Goal: Task Accomplishment & Management: Complete application form

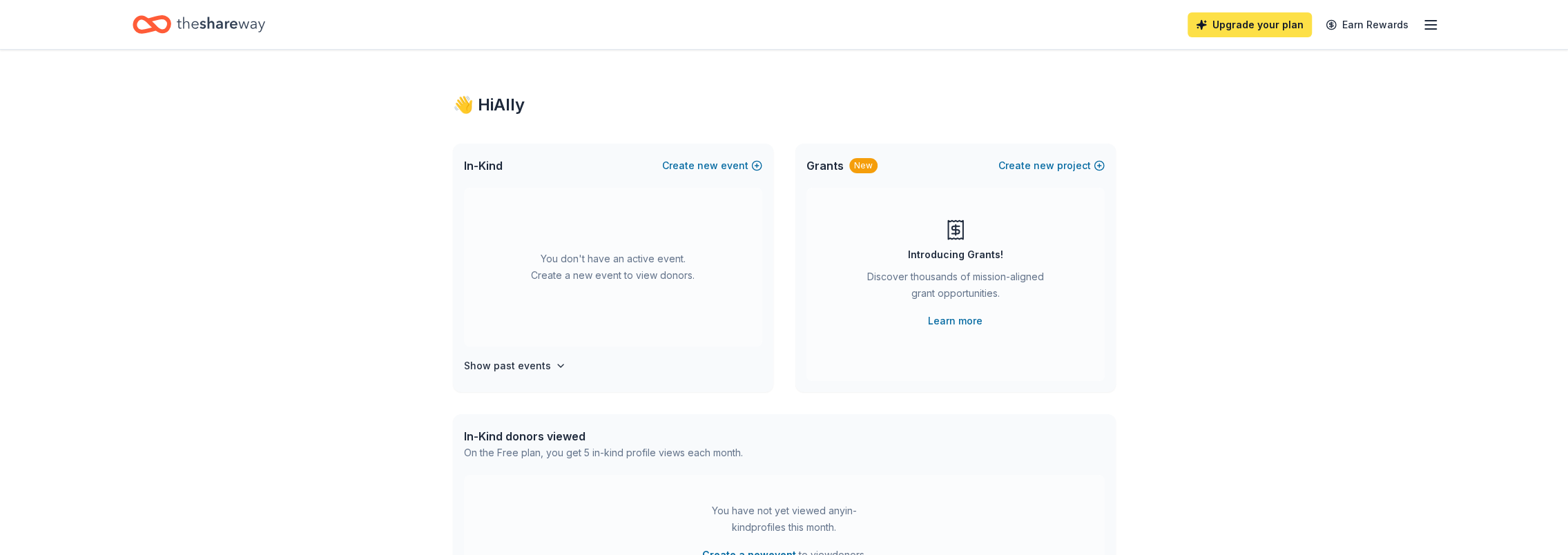
click at [1272, 29] on link "Upgrade your plan" at bounding box center [1249, 25] width 125 height 25
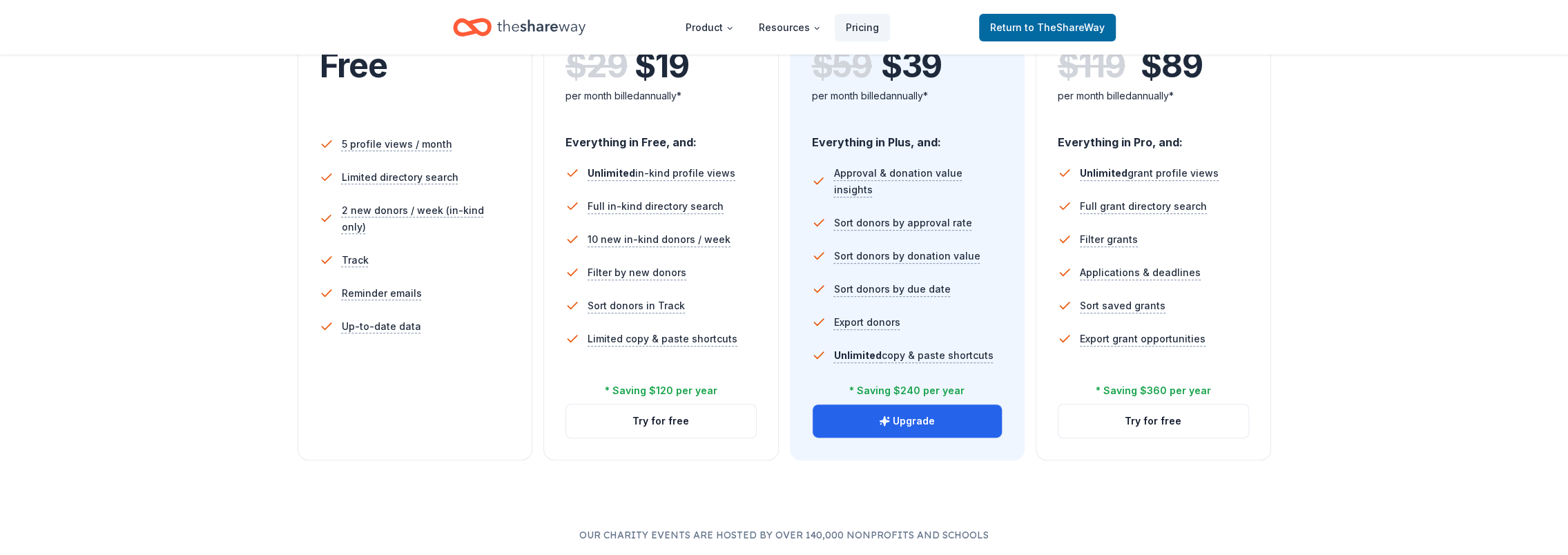
scroll to position [414, 0]
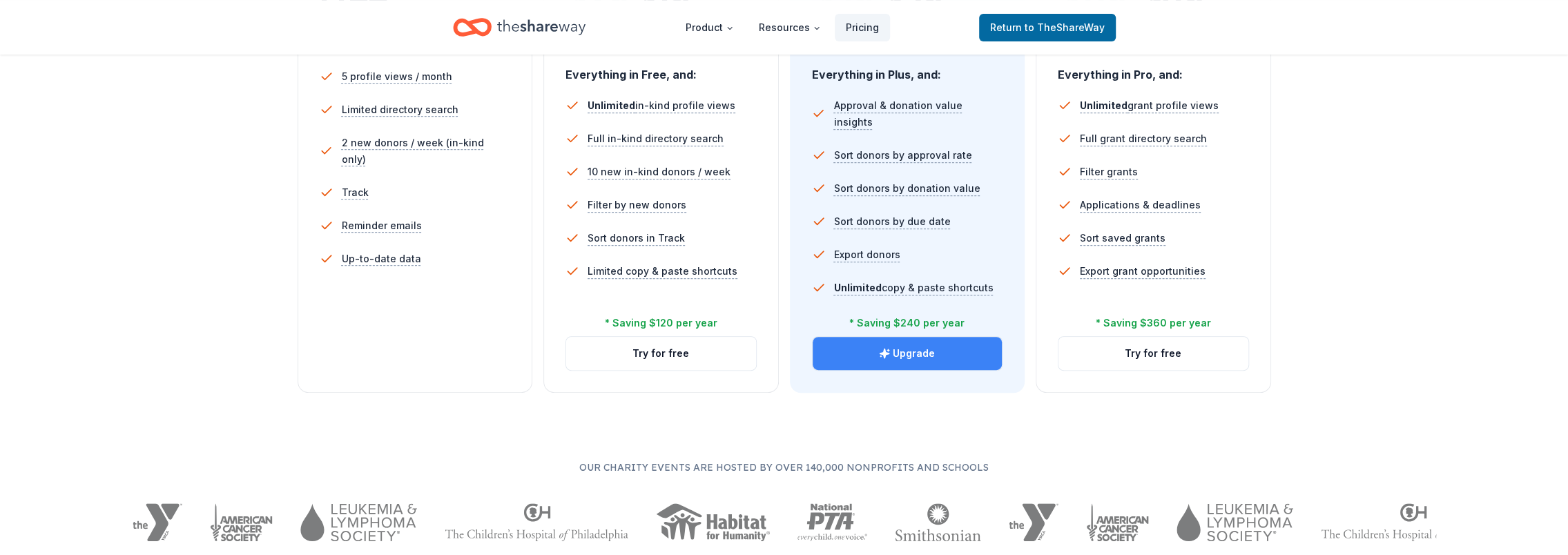
click at [946, 351] on button "Upgrade" at bounding box center [907, 353] width 190 height 33
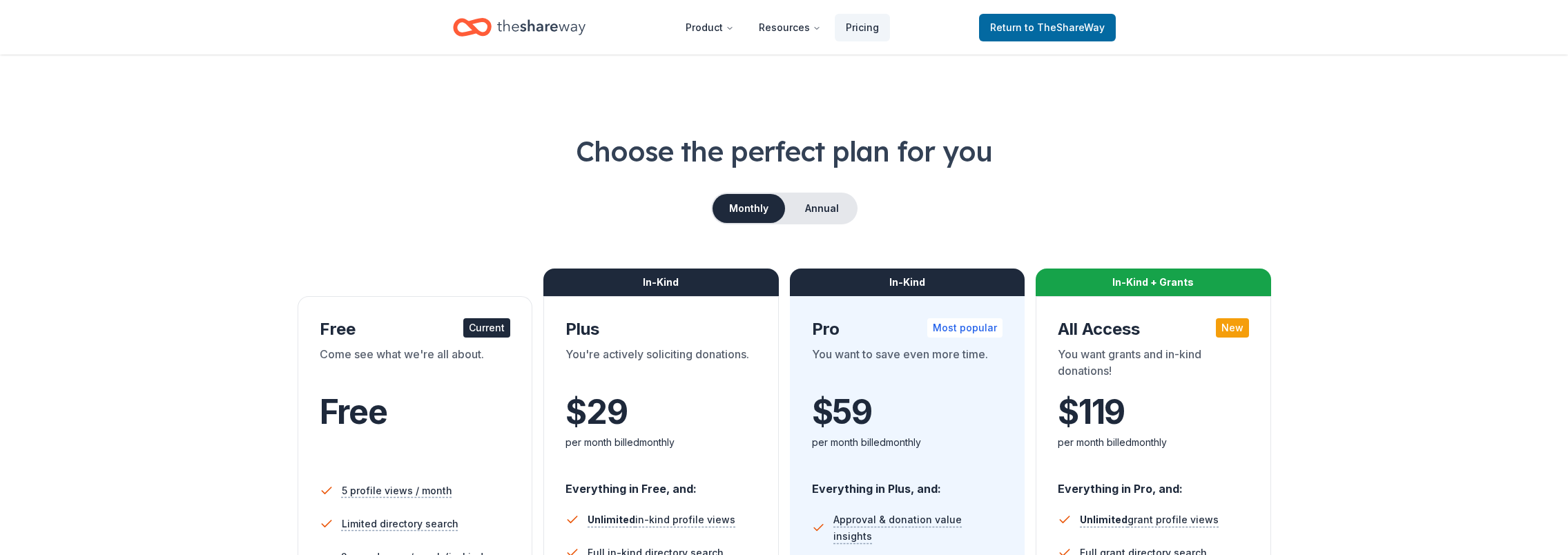
scroll to position [69, 0]
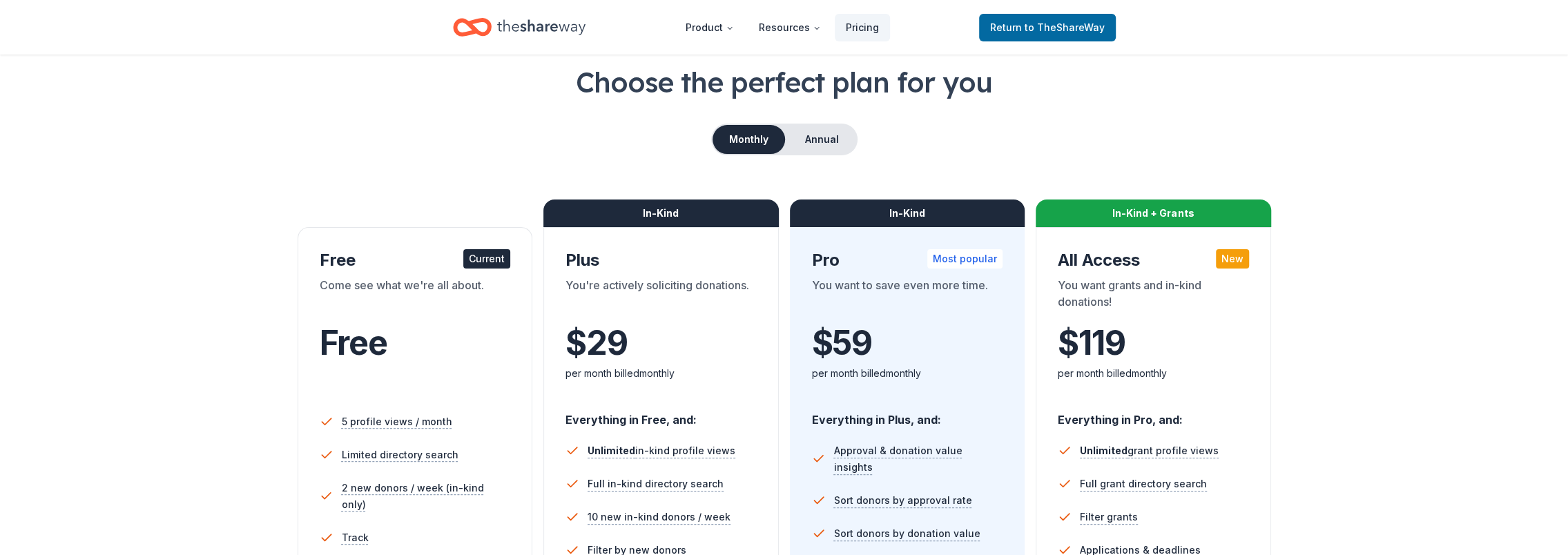
click at [753, 133] on button "Monthly" at bounding box center [748, 139] width 72 height 29
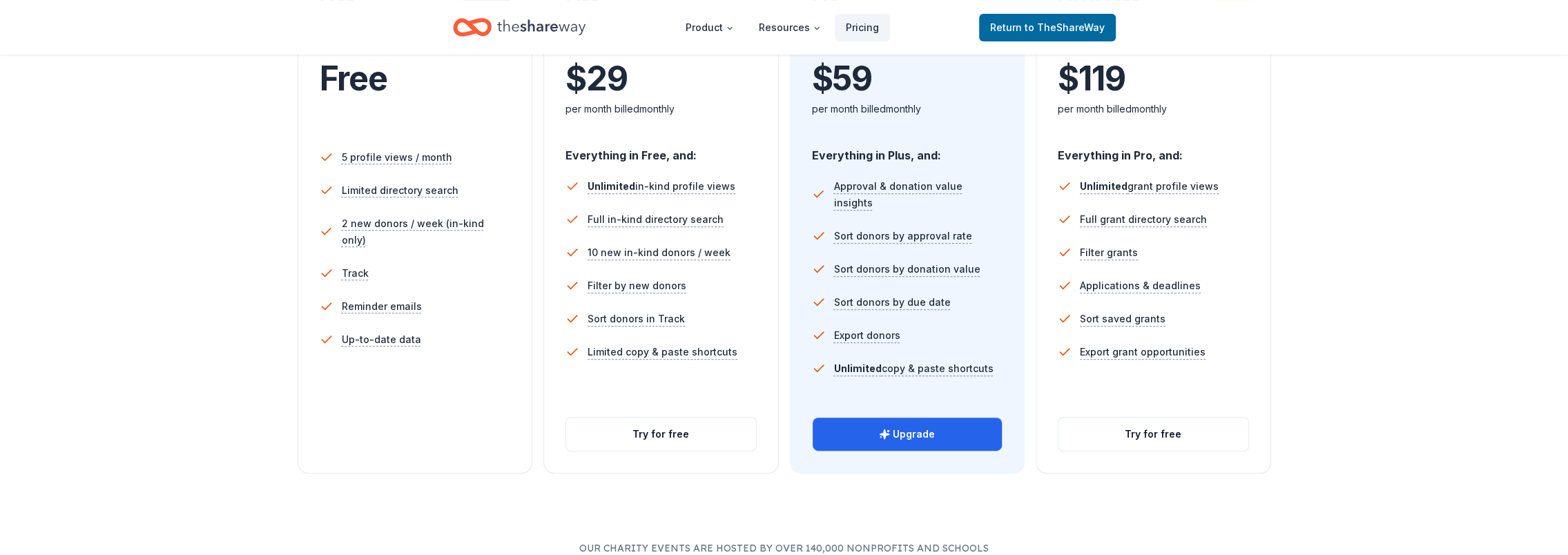
scroll to position [345, 0]
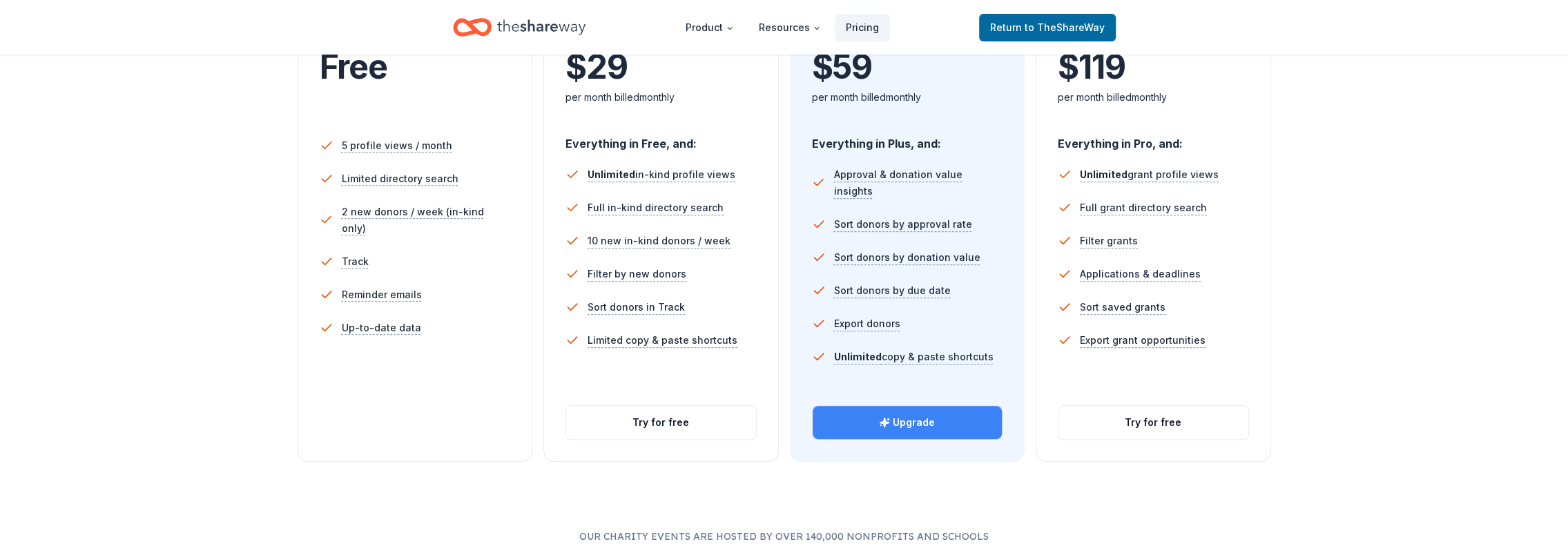
click at [911, 431] on button "Upgrade" at bounding box center [907, 422] width 190 height 33
click at [921, 420] on button "Upgrade" at bounding box center [907, 422] width 190 height 33
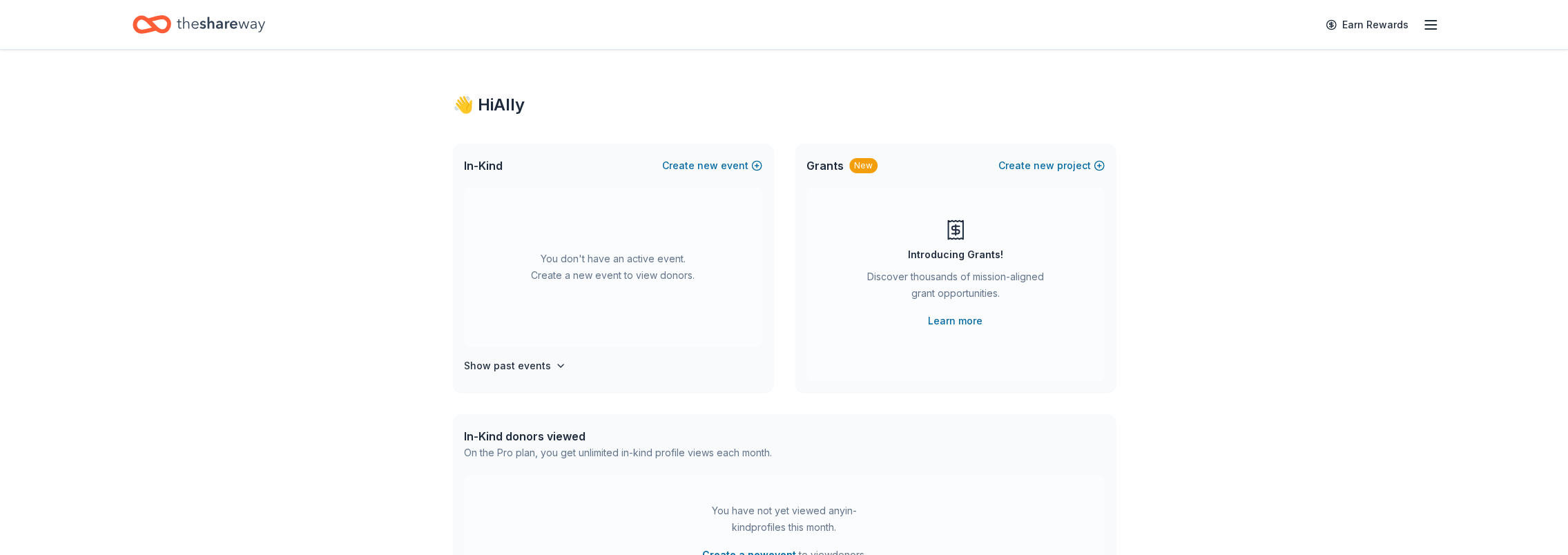
click at [1429, 22] on icon "button" at bounding box center [1430, 25] width 17 height 17
click at [1108, 84] on div "👋 Hi Ally In-Kind Create new event You don't have an active event. Create a new…" at bounding box center [784, 453] width 707 height 807
click at [725, 161] on button "Create new event" at bounding box center [712, 165] width 100 height 17
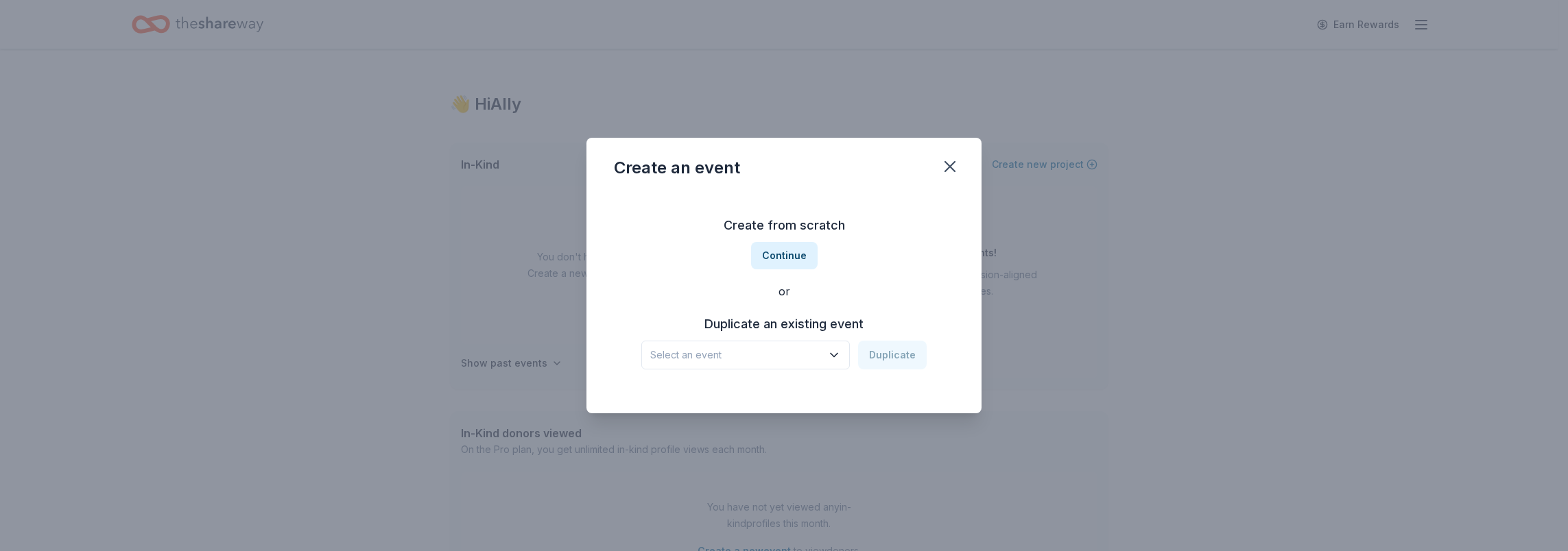
click at [841, 352] on icon "button" at bounding box center [834, 355] width 13 height 13
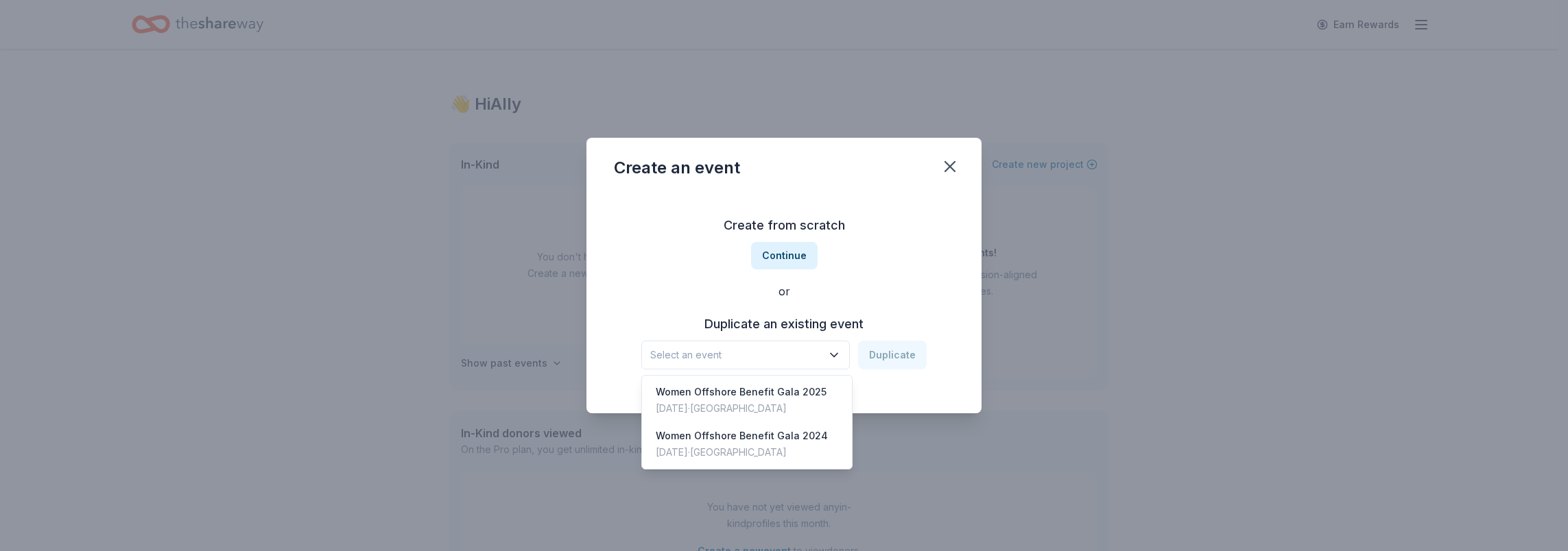
click at [841, 352] on icon "button" at bounding box center [834, 355] width 13 height 13
click at [826, 400] on div "Women Offshore Benefit Gala 2025 Feb 08, 2025 · TX" at bounding box center [746, 400] width 204 height 44
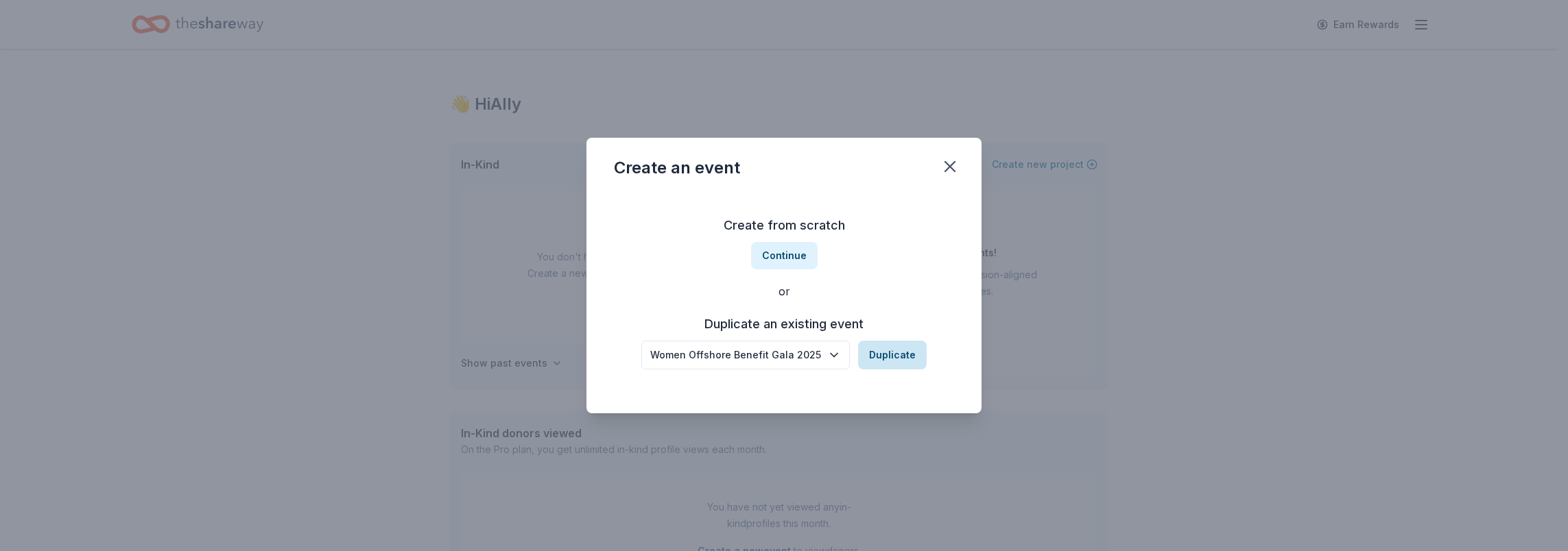
click at [883, 359] on button "Duplicate" at bounding box center [892, 355] width 69 height 29
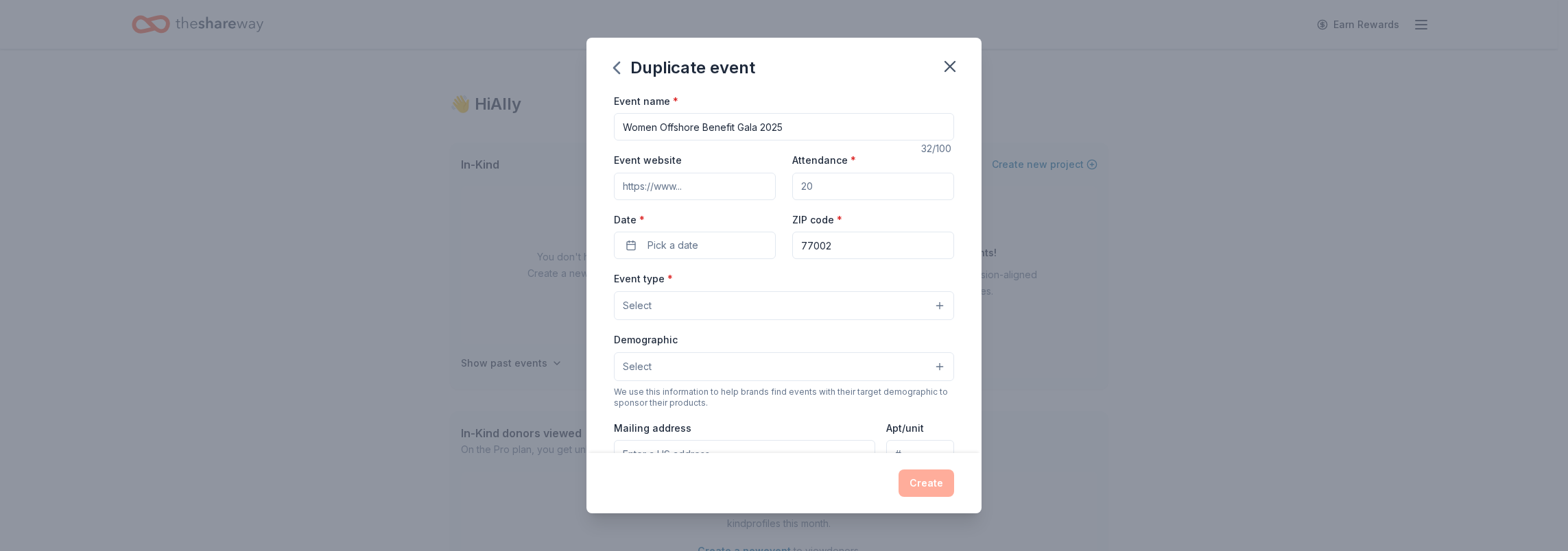
click at [817, 121] on input "Women Offshore Benefit Gala 2025" at bounding box center [783, 126] width 340 height 28
type input "Women Offshore Benefit Gala 2026"
click at [729, 191] on input "Event website" at bounding box center [694, 186] width 162 height 28
click at [713, 199] on div "Event website Attendance * Date * Pick a date ZIP code * 77002" at bounding box center [783, 205] width 340 height 108
click at [708, 189] on input "Event website" at bounding box center [694, 186] width 162 height 28
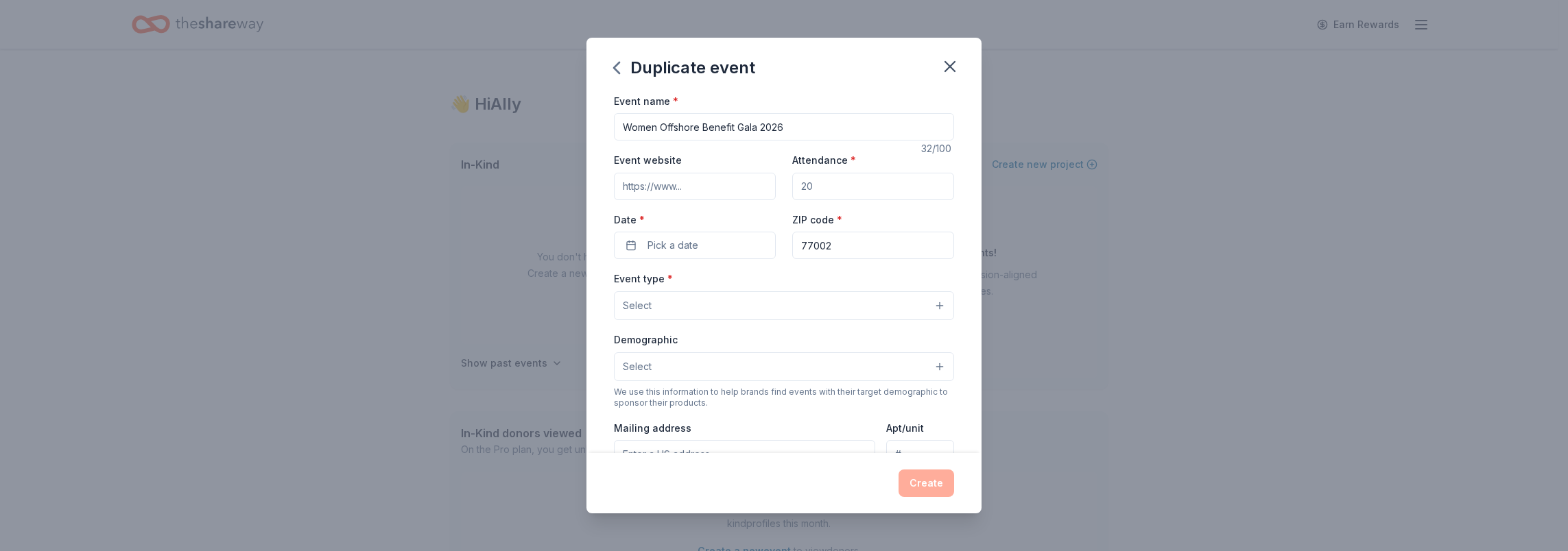
paste input "https://womenoffshore.org/gala/"
type input "https://womenoffshore.org/gala/"
click at [831, 184] on input "Attendance *" at bounding box center [872, 186] width 162 height 28
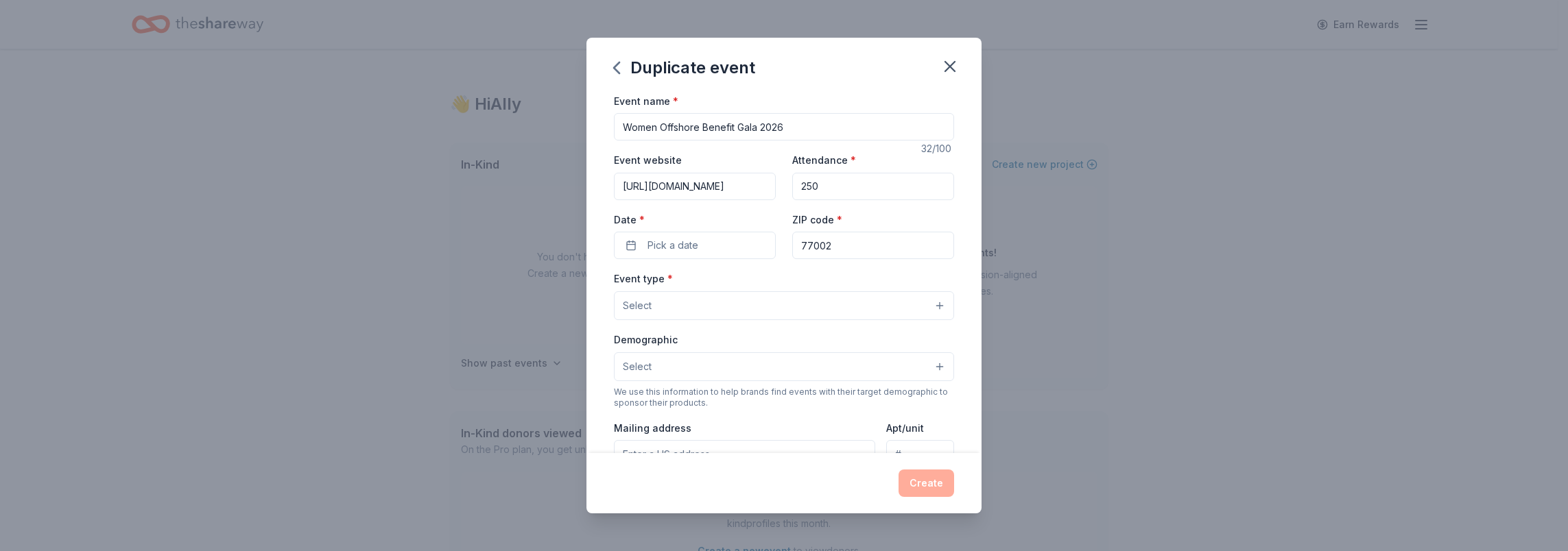
click at [942, 218] on div "ZIP code * 77002" at bounding box center [872, 236] width 162 height 49
click at [825, 184] on input "250" at bounding box center [872, 186] width 162 height 28
type input "200"
click at [954, 219] on div "Event name * Women Offshore Benefit Gala 2026 32 /100 Event website https://wom…" at bounding box center [783, 273] width 395 height 361
click at [874, 245] on input "77002" at bounding box center [872, 245] width 162 height 28
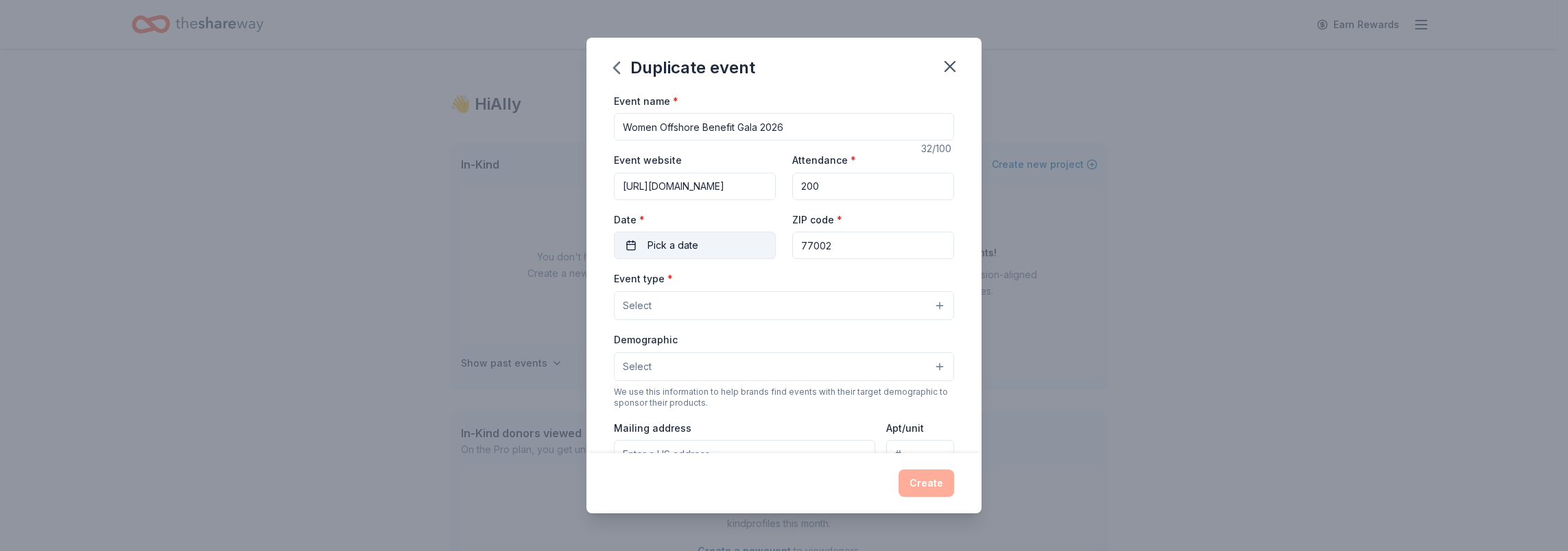
click at [711, 251] on button "Pick a date" at bounding box center [694, 245] width 162 height 28
click at [770, 276] on button "Go to next month" at bounding box center [767, 281] width 19 height 19
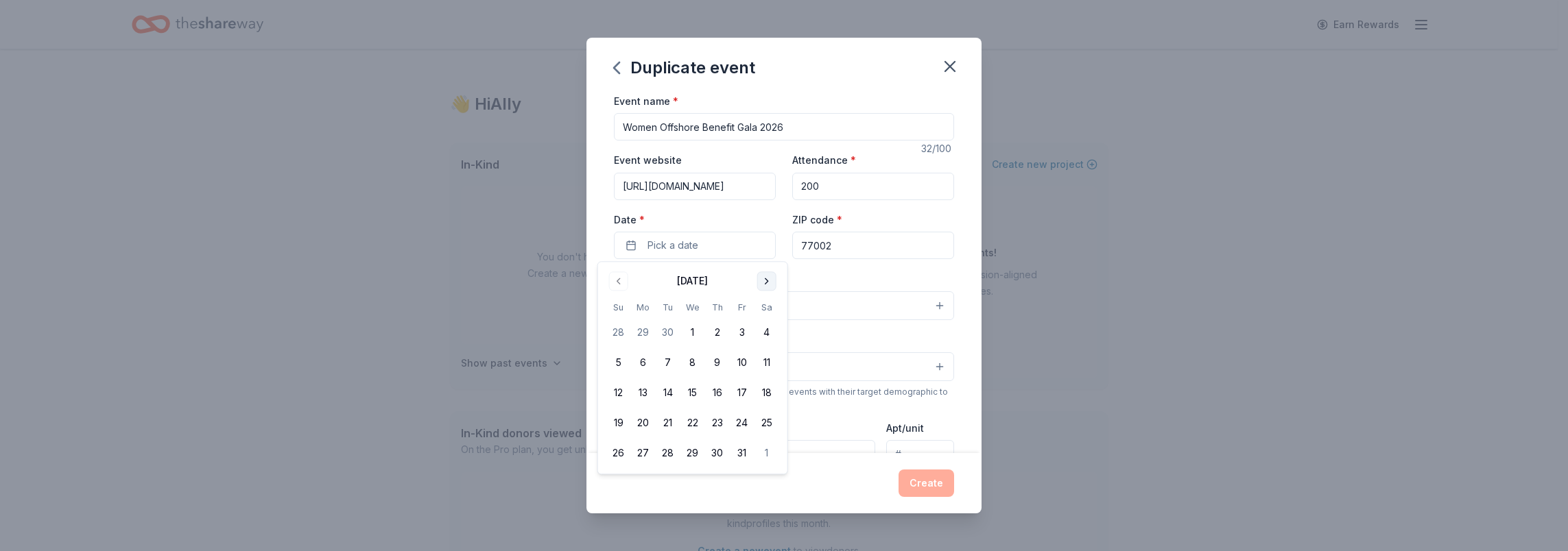
click at [770, 276] on button "Go to next month" at bounding box center [767, 281] width 19 height 19
click at [768, 333] on button "7" at bounding box center [766, 333] width 24 height 24
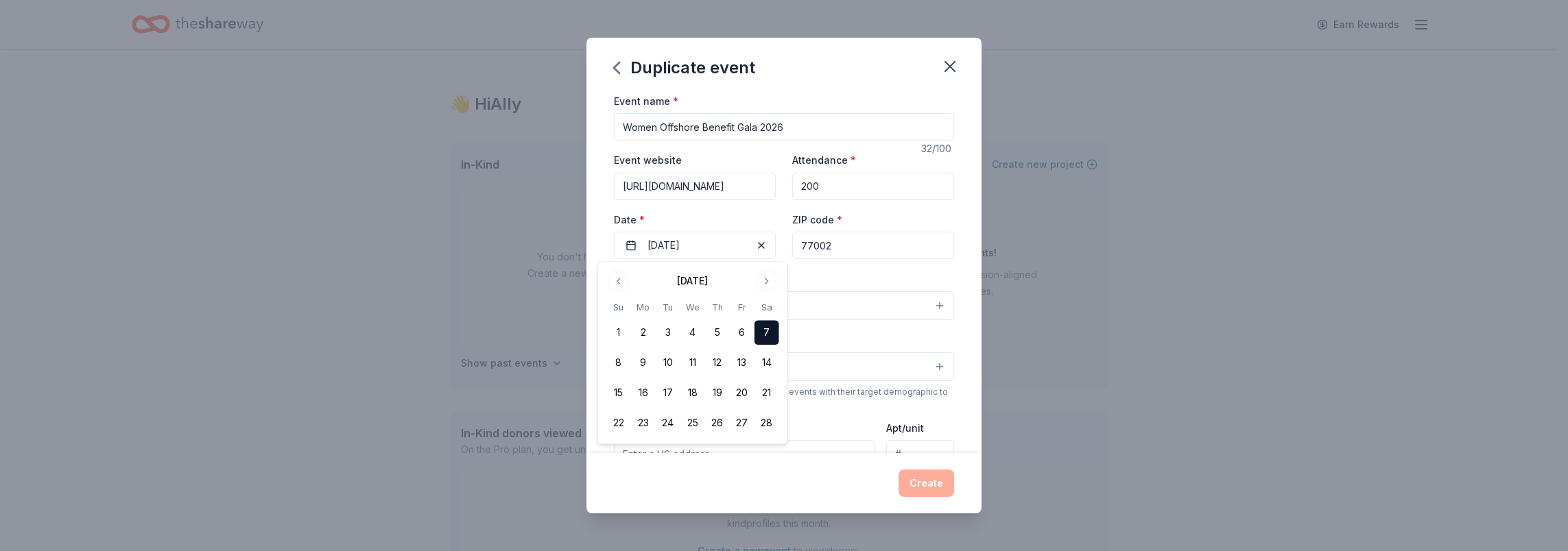
click at [960, 273] on div "Event name * Women Offshore Benefit Gala 2026 32 /100 Event website https://wom…" at bounding box center [783, 273] width 395 height 361
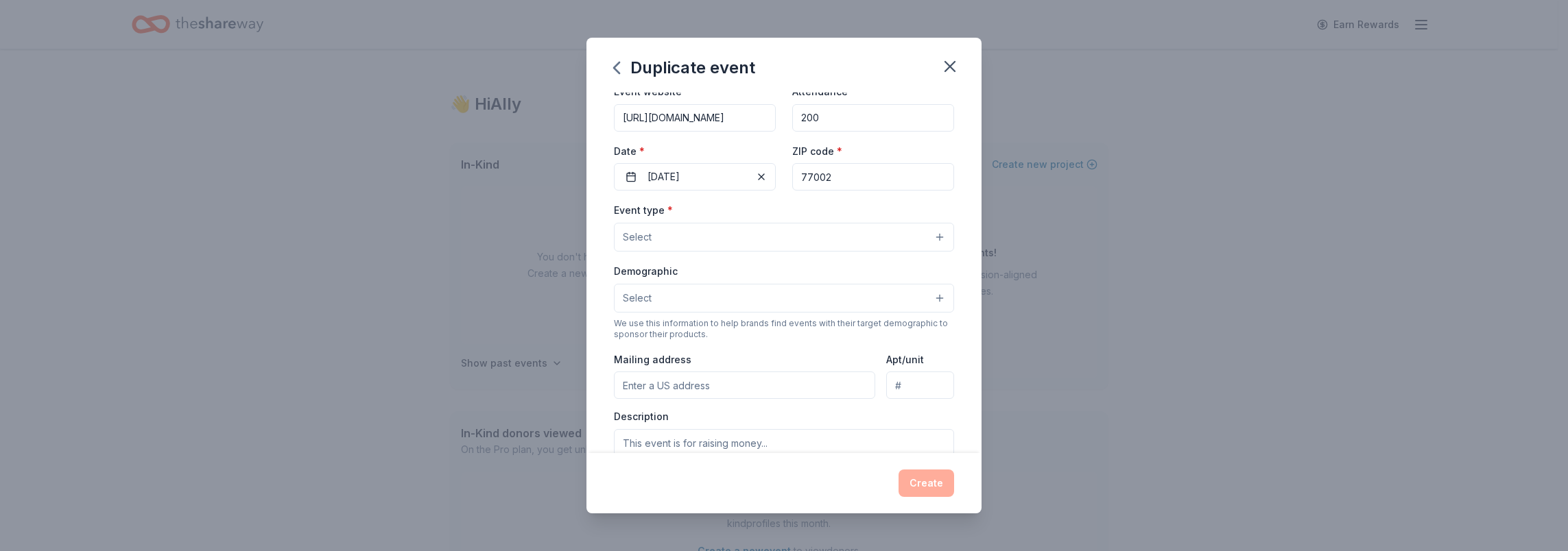
click at [868, 240] on button "Select" at bounding box center [783, 237] width 340 height 29
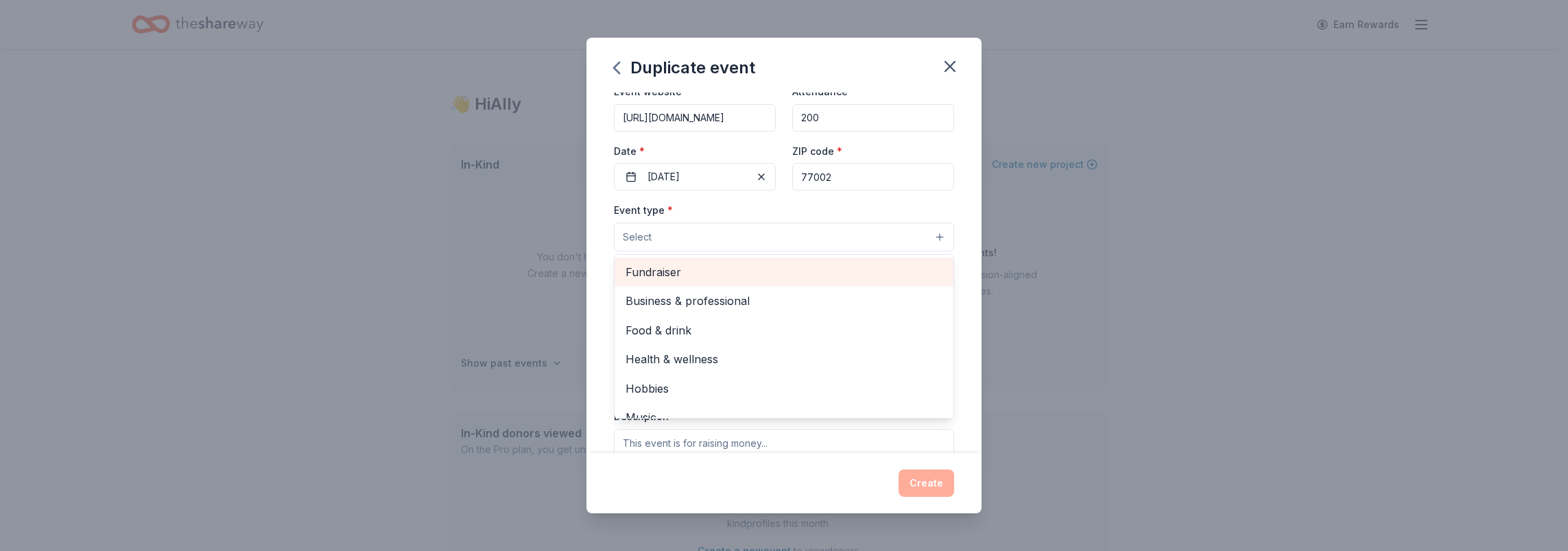
click at [733, 270] on span "Fundraiser" at bounding box center [784, 272] width 317 height 18
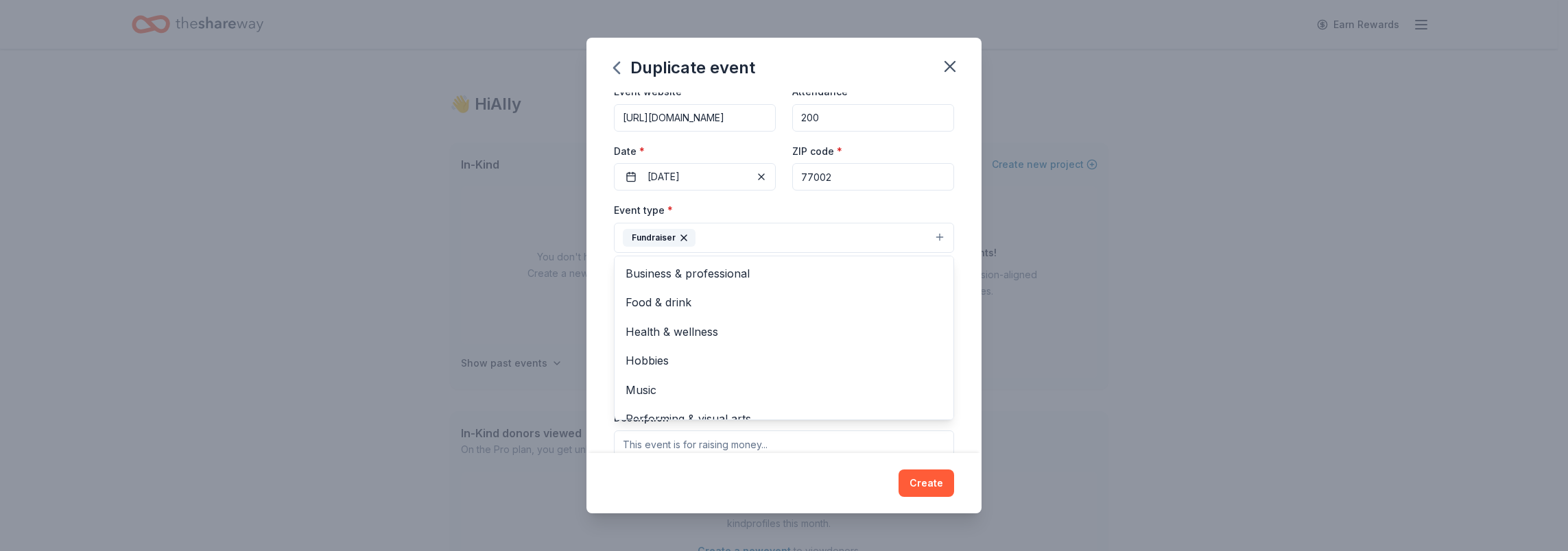
click at [956, 304] on div "Event name * Women Offshore Benefit Gala 2026 32 /100 Event website https://wom…" at bounding box center [783, 273] width 395 height 361
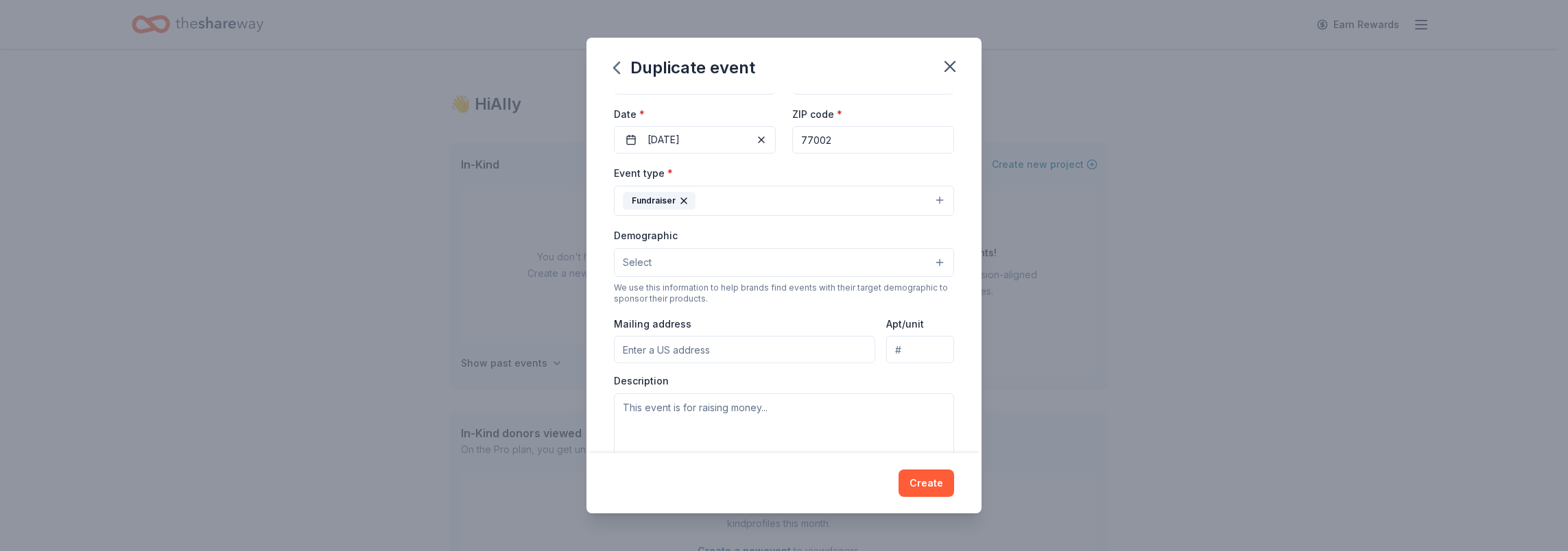
scroll to position [137, 0]
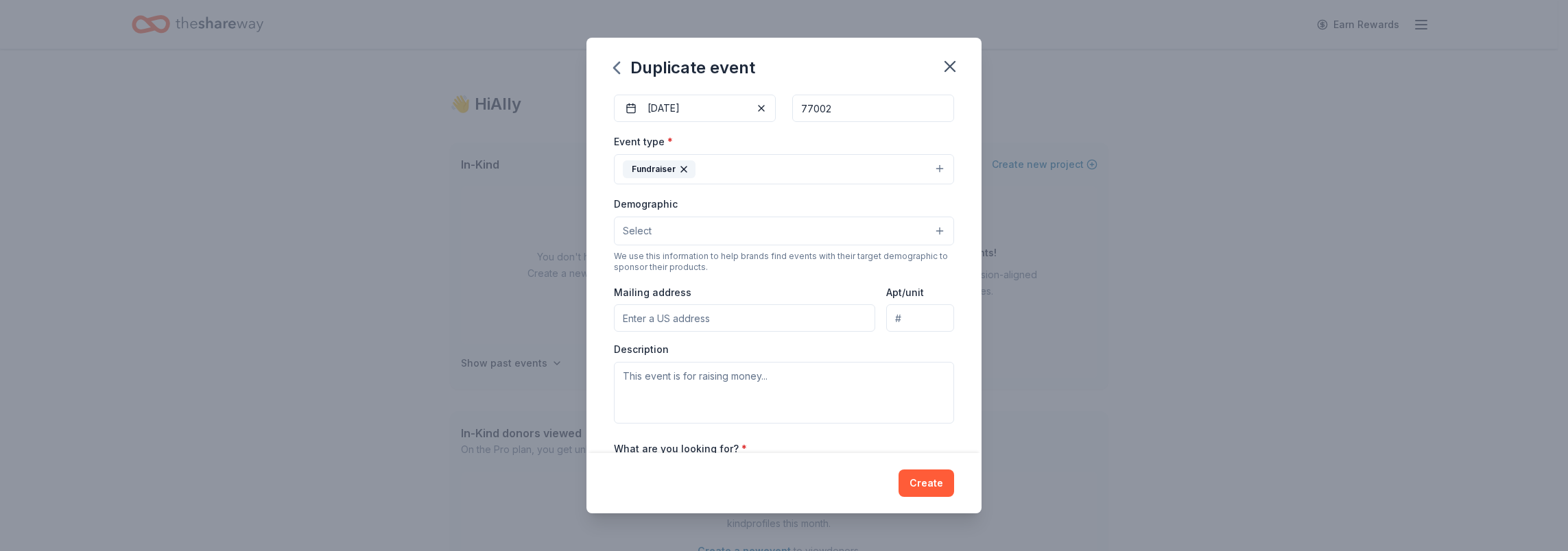
click at [926, 225] on button "Select" at bounding box center [783, 231] width 340 height 29
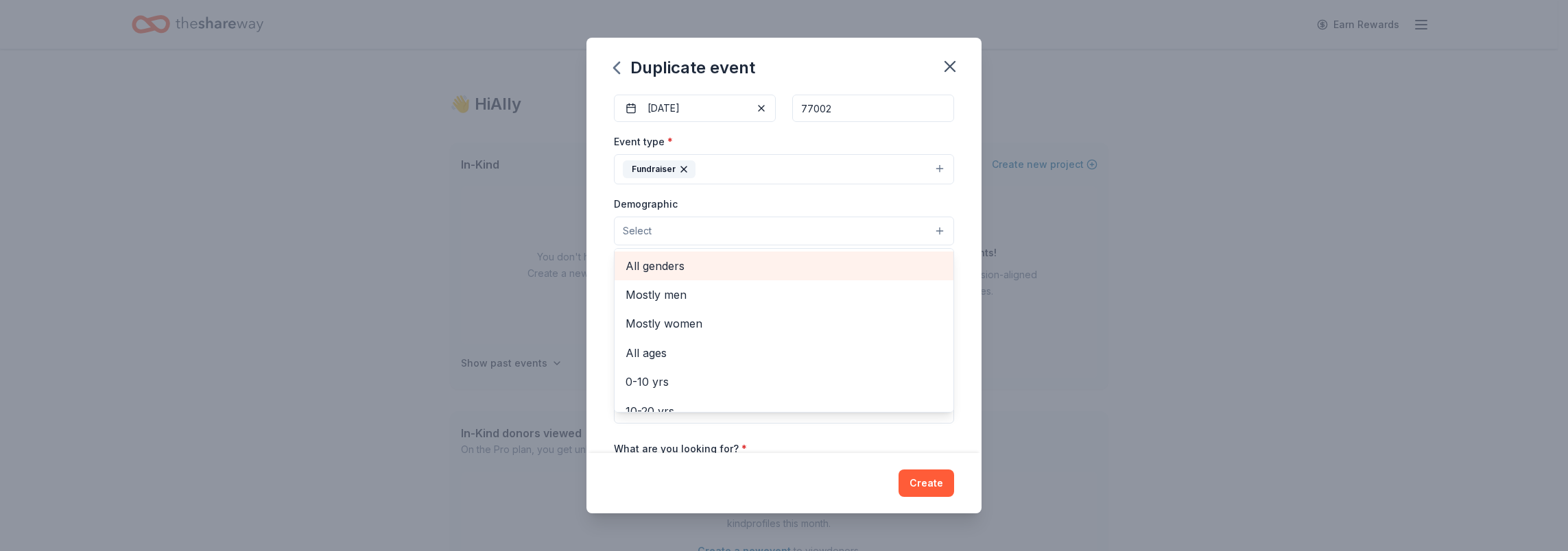
click at [702, 265] on span "All genders" at bounding box center [784, 266] width 317 height 18
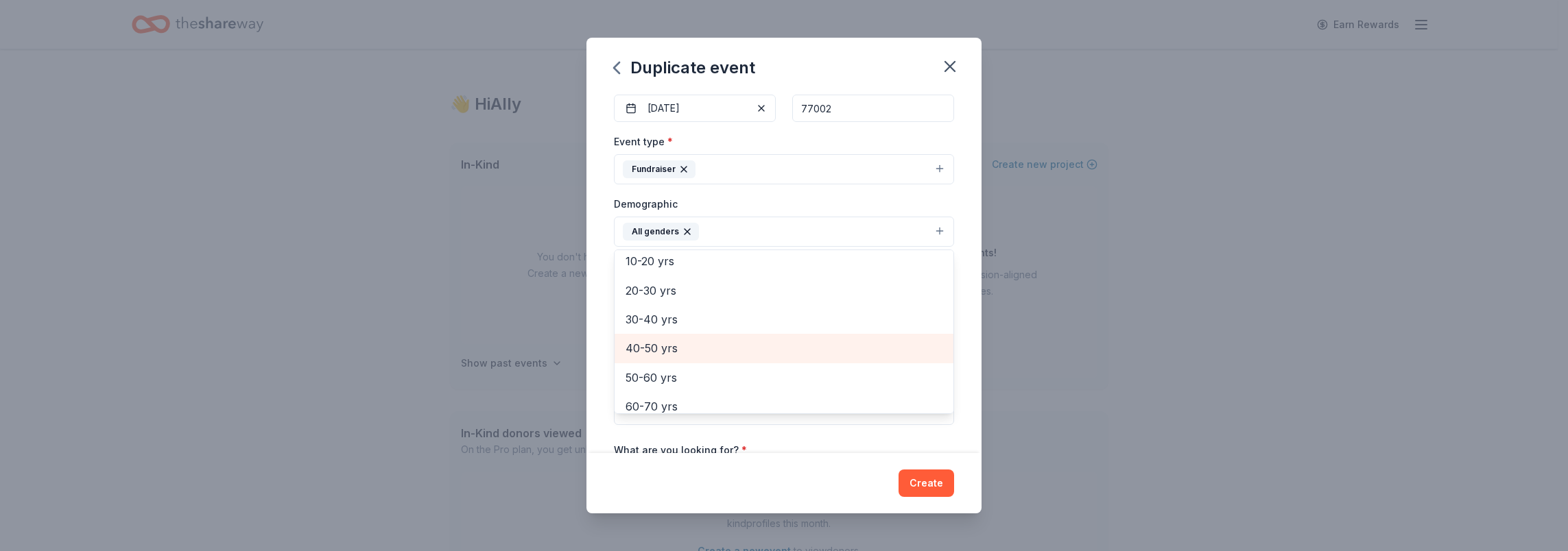
click at [693, 349] on span "40-50 yrs" at bounding box center [784, 348] width 317 height 18
click at [693, 380] on span "60-70 yrs" at bounding box center [784, 378] width 317 height 18
click at [950, 363] on div "Event name * Women Offshore Benefit Gala 2026 32 /100 Event website https://wom…" at bounding box center [783, 273] width 395 height 361
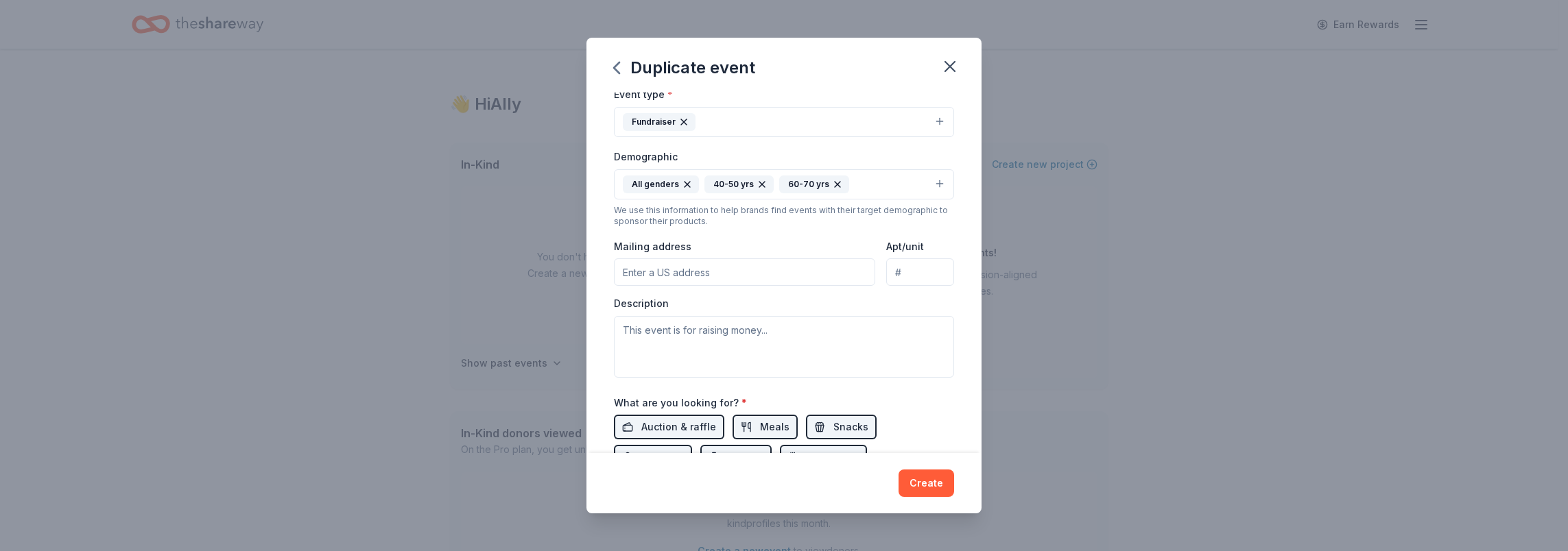
scroll to position [206, 0]
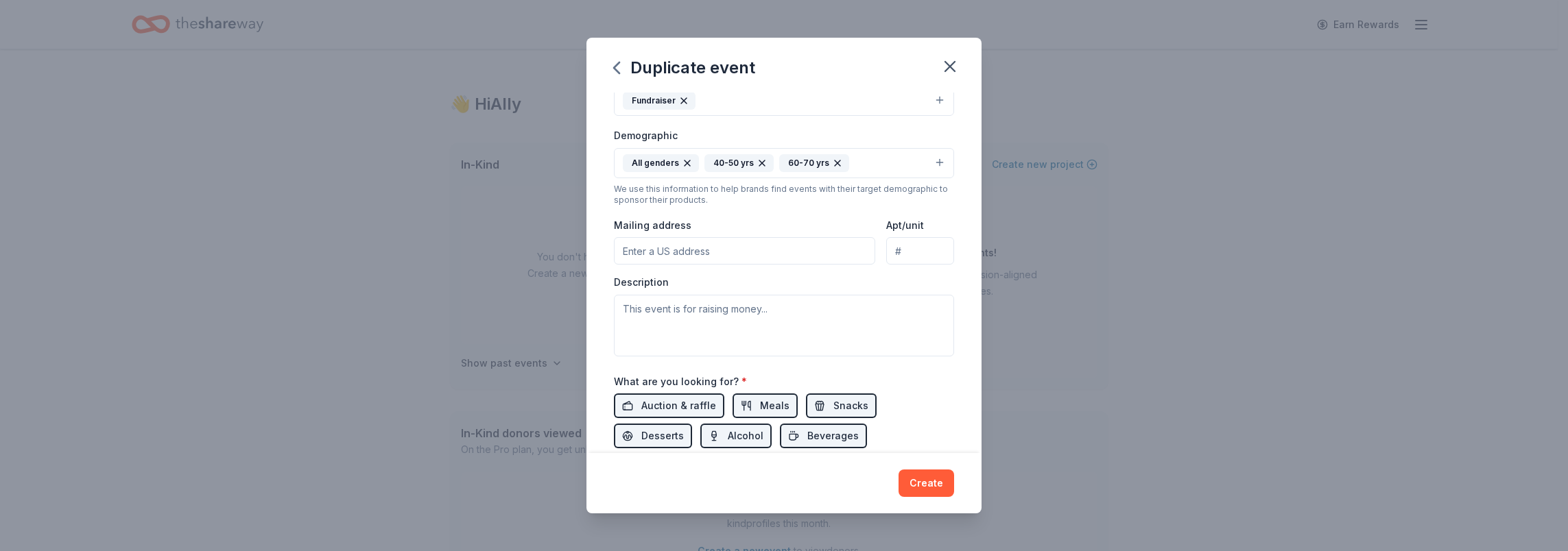
click at [756, 251] on input "Mailing address" at bounding box center [744, 251] width 261 height 28
type input "1817 Sharp Place"
click at [775, 247] on input "1817 Sharp Place" at bounding box center [744, 251] width 261 height 28
click at [785, 255] on input "1817 Sharp Place" at bounding box center [744, 251] width 261 height 28
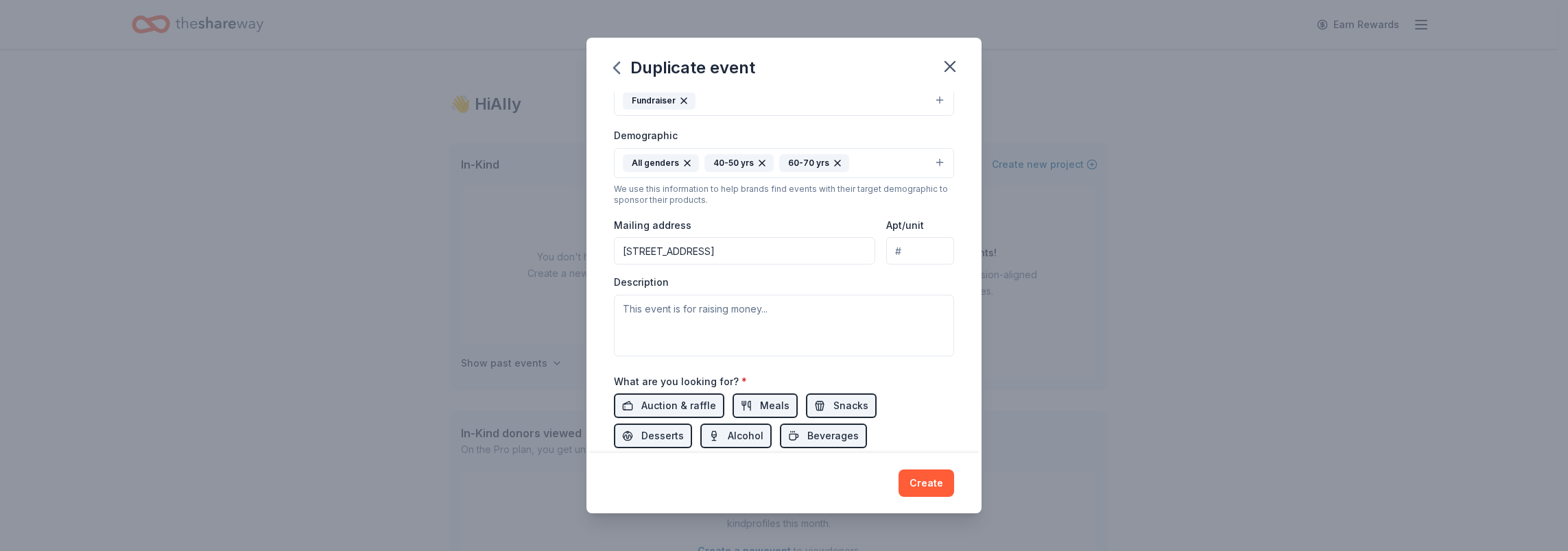
click at [785, 255] on input "1817 Sharp Place" at bounding box center [744, 251] width 261 height 28
click at [955, 222] on div "Event name * Women Offshore Benefit Gala 2026 32 /100 Event website https://wom…" at bounding box center [783, 273] width 395 height 361
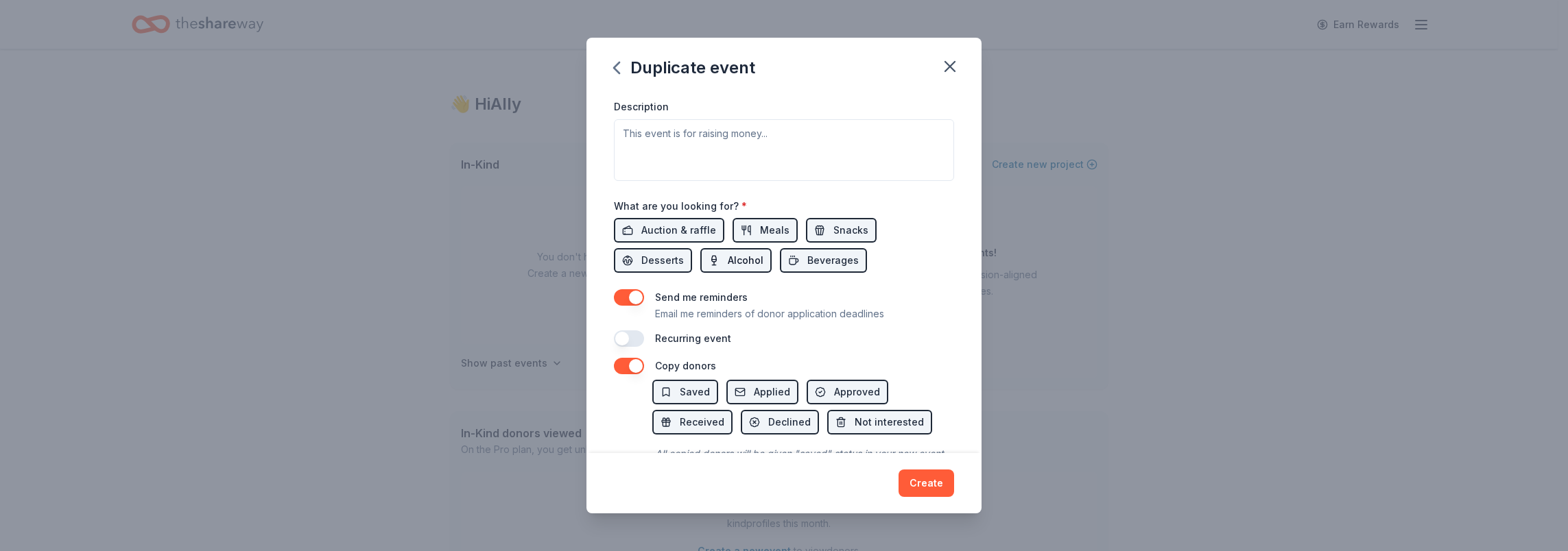
scroll to position [411, 0]
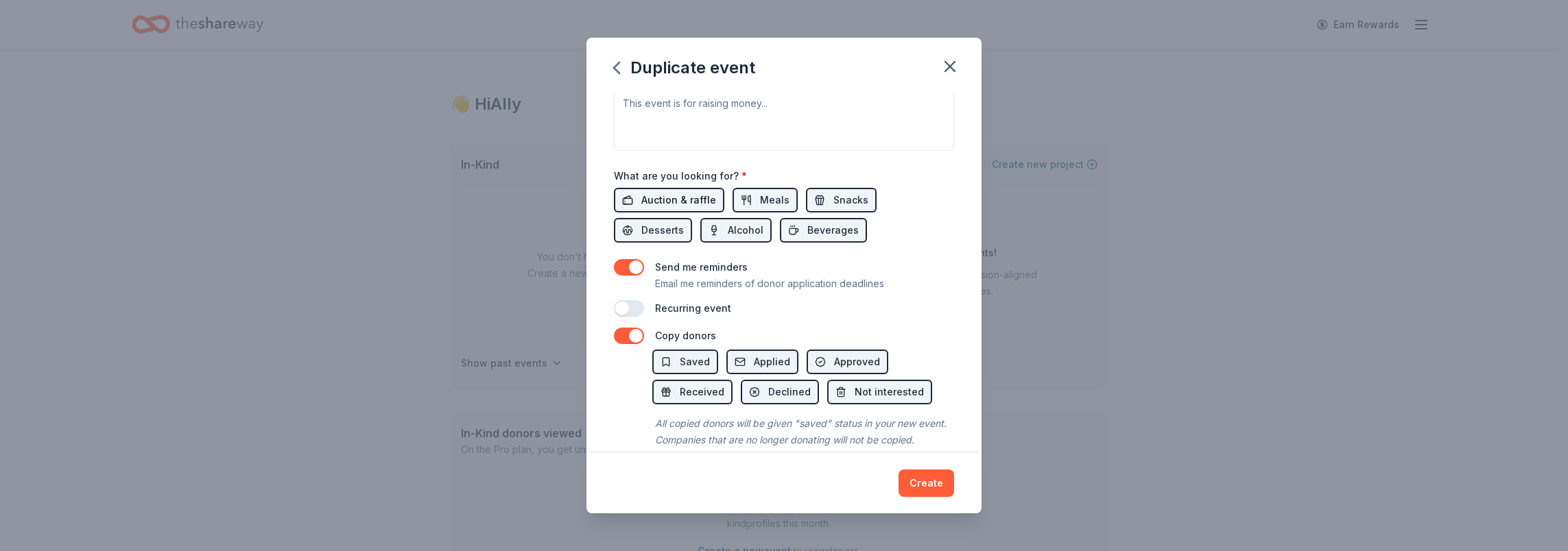
click at [688, 196] on span "Auction & raffle" at bounding box center [678, 199] width 75 height 17
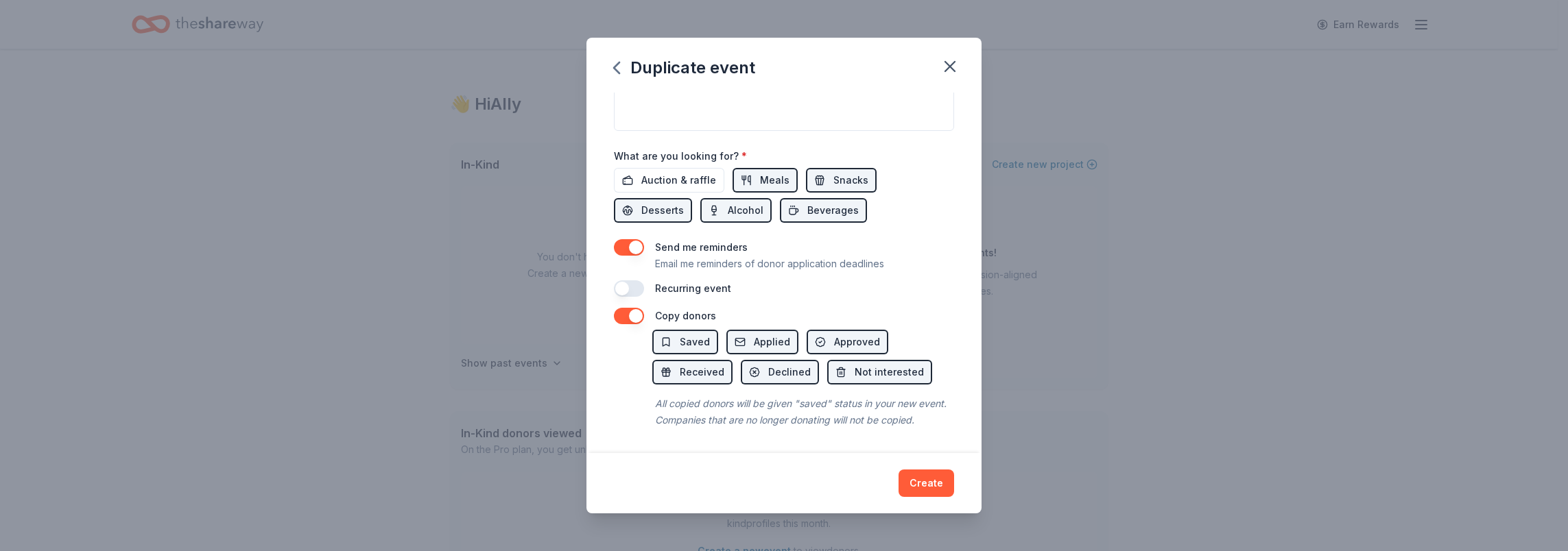
click at [629, 281] on button "button" at bounding box center [629, 289] width 30 height 17
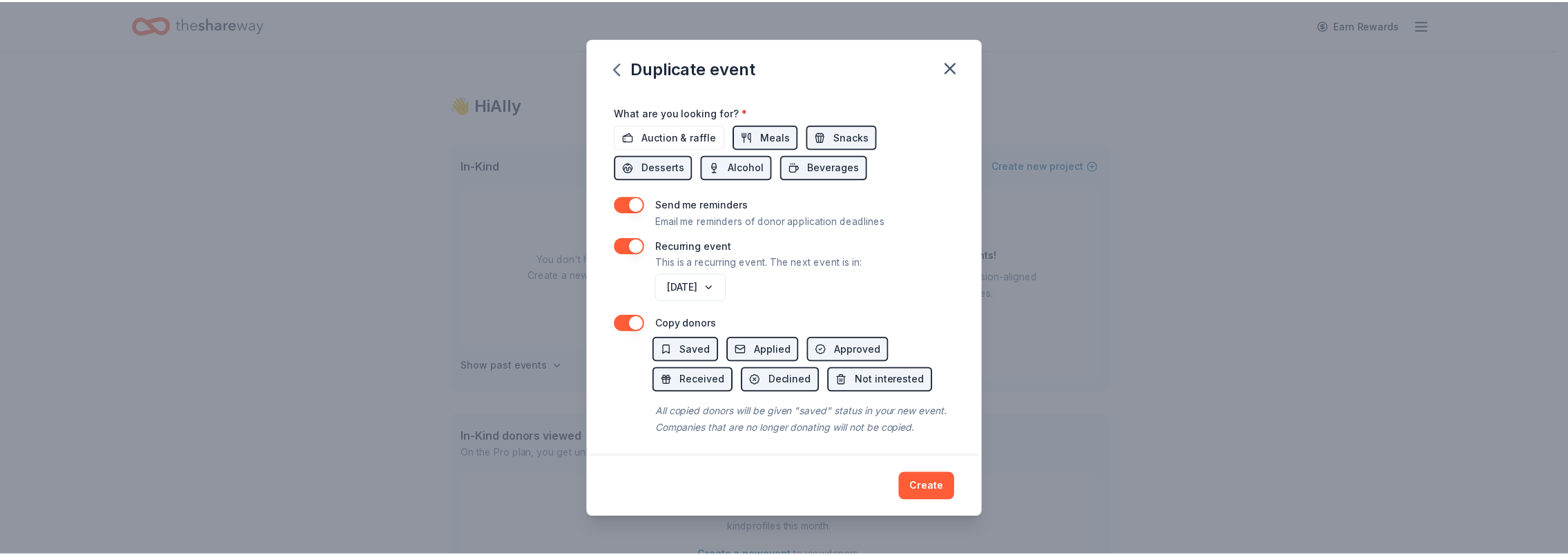
scroll to position [496, 0]
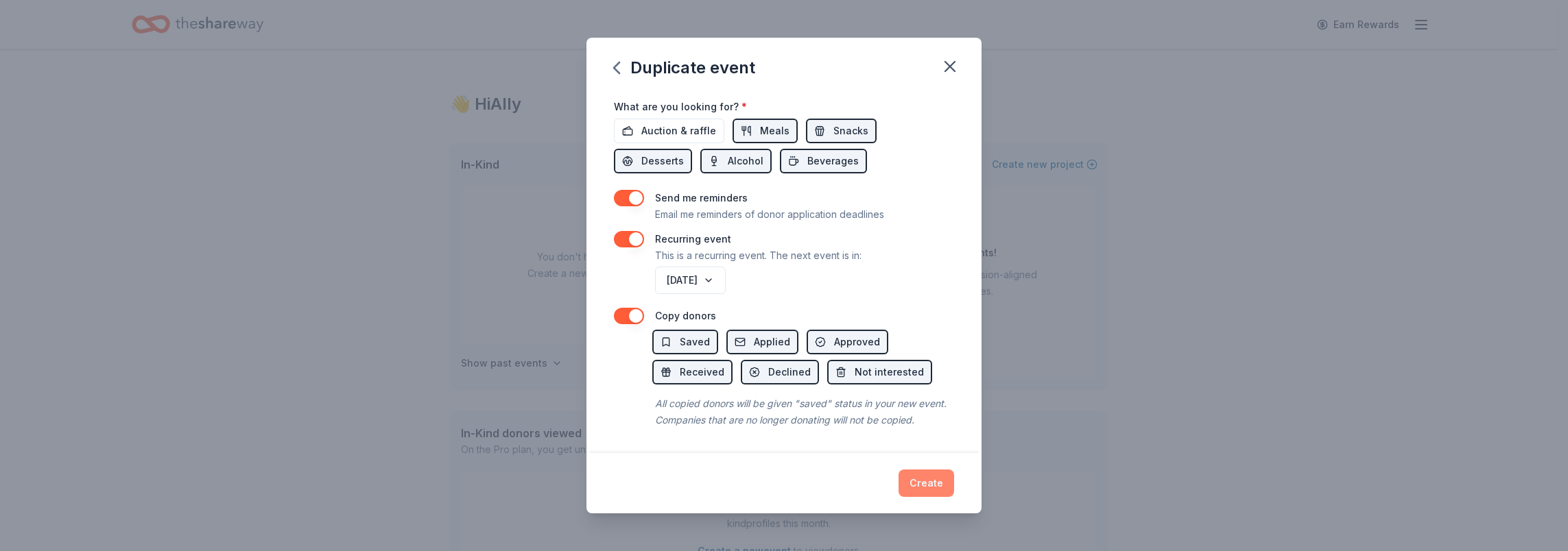
click at [938, 493] on button "Create" at bounding box center [926, 483] width 55 height 28
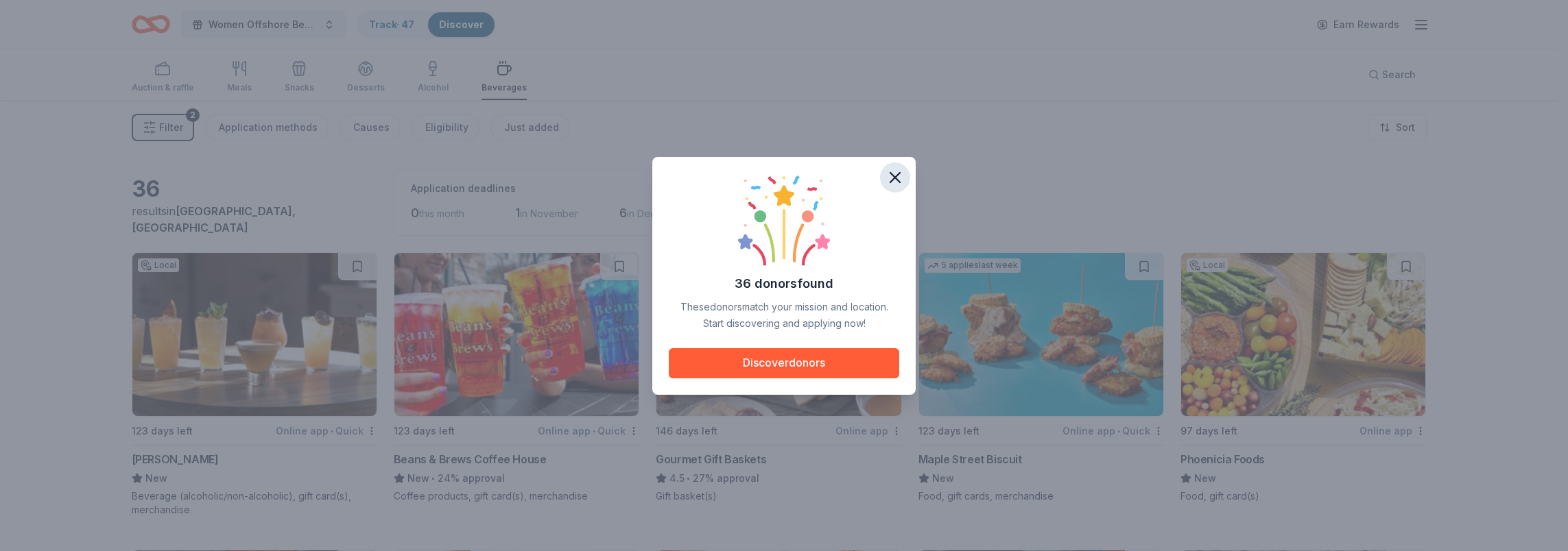
click at [901, 179] on icon "button" at bounding box center [894, 177] width 19 height 19
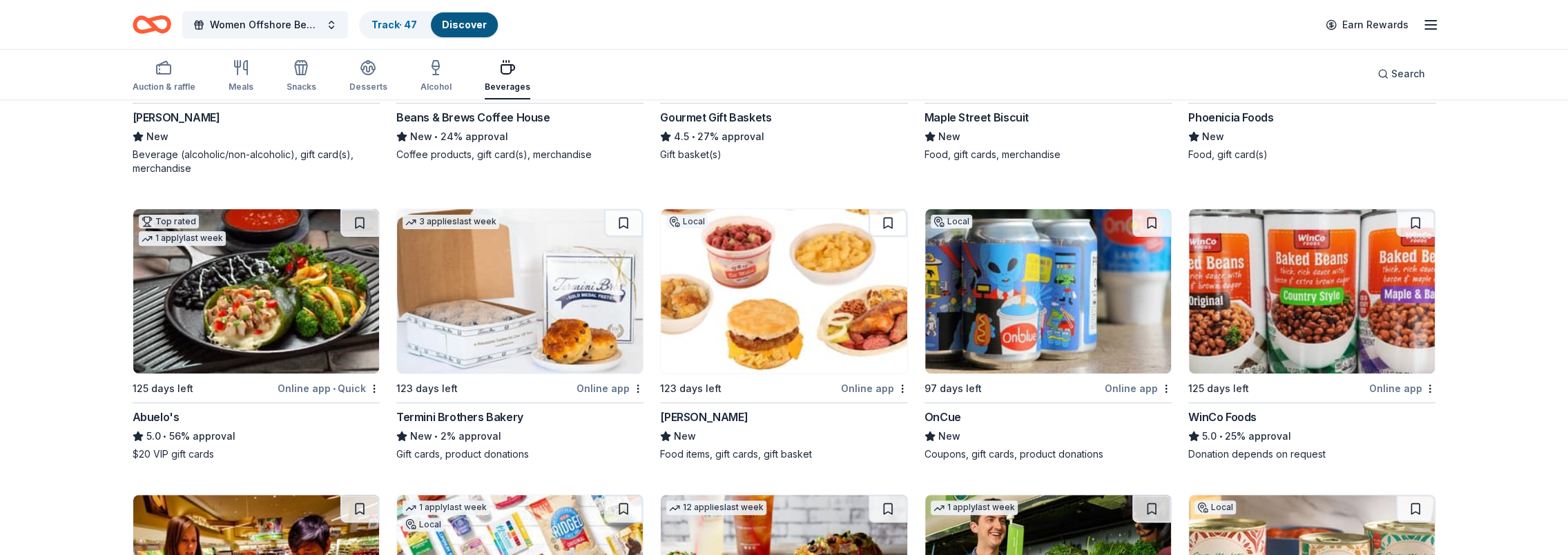
scroll to position [414, 0]
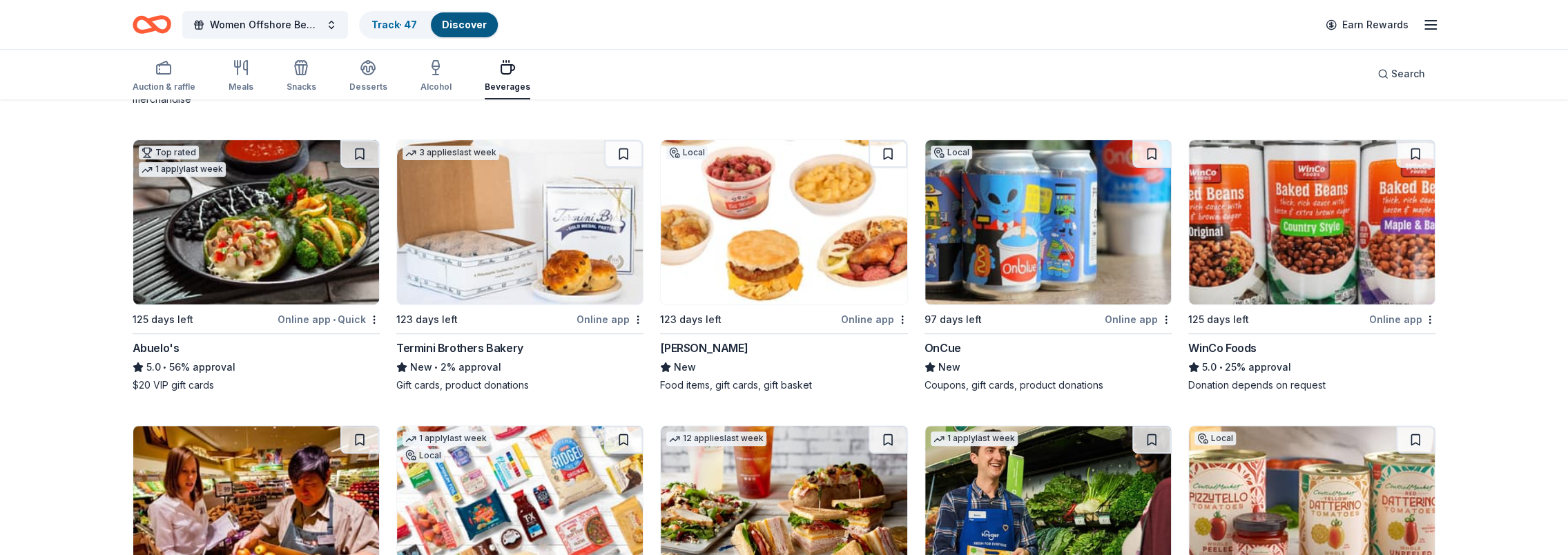
click at [271, 236] on img at bounding box center [256, 222] width 246 height 164
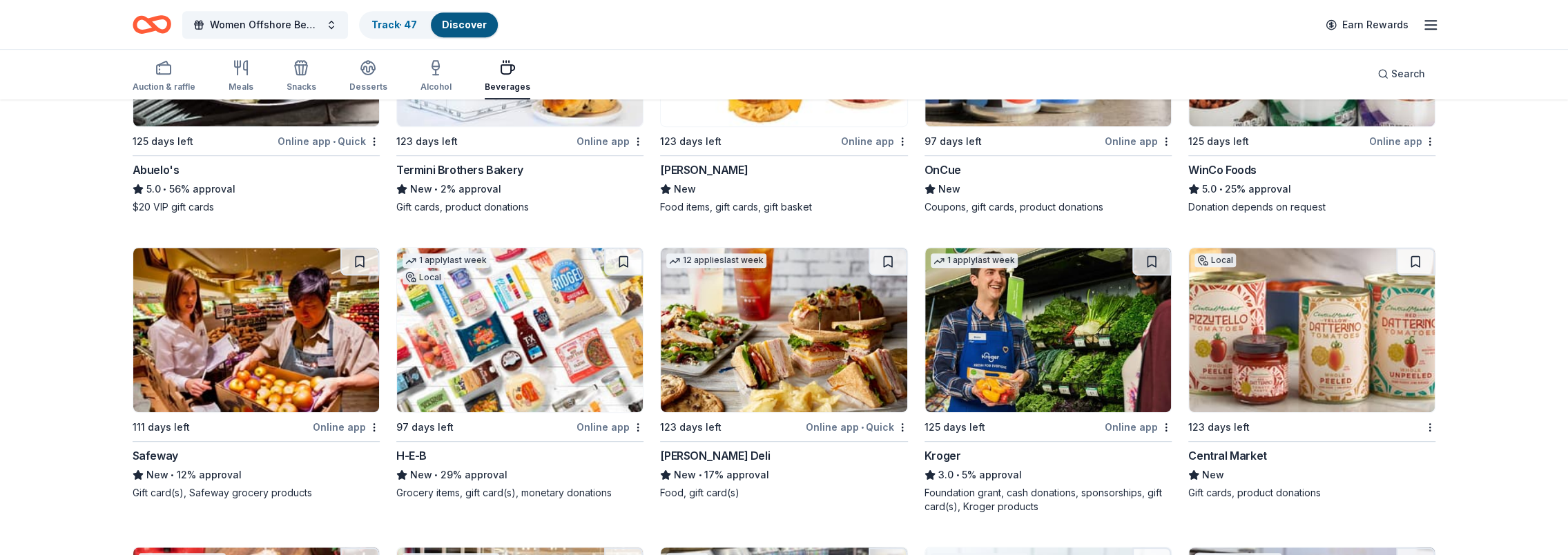
scroll to position [545, 0]
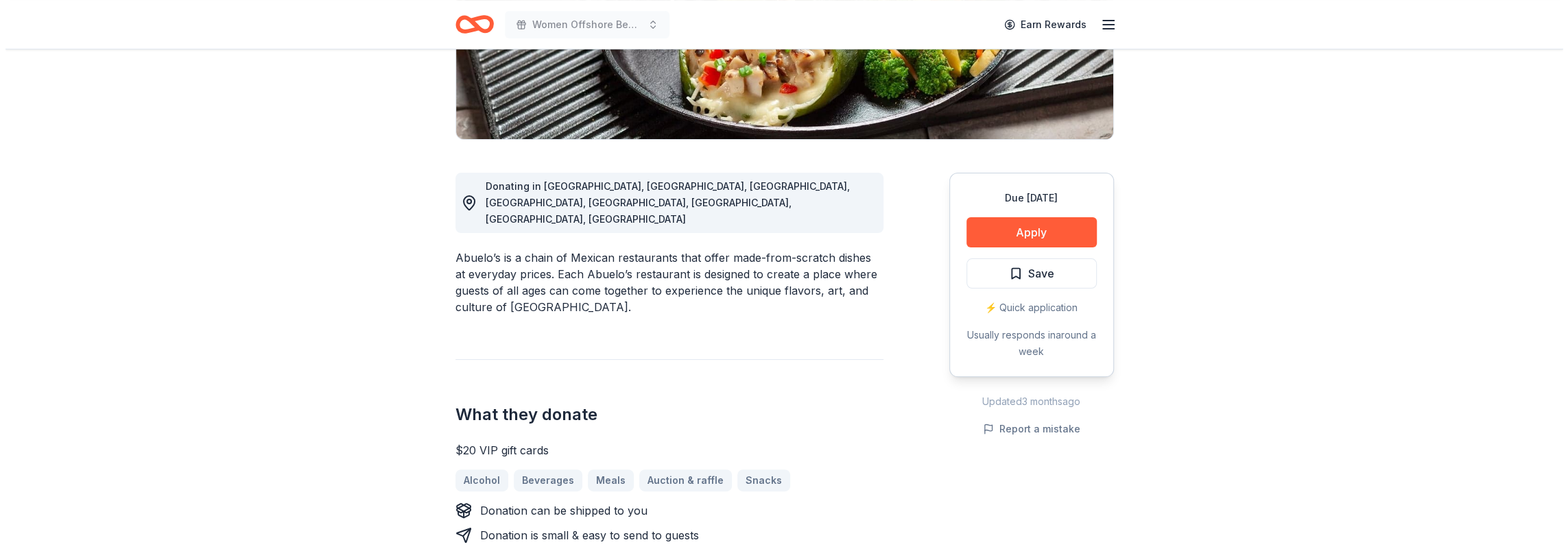
scroll to position [274, 0]
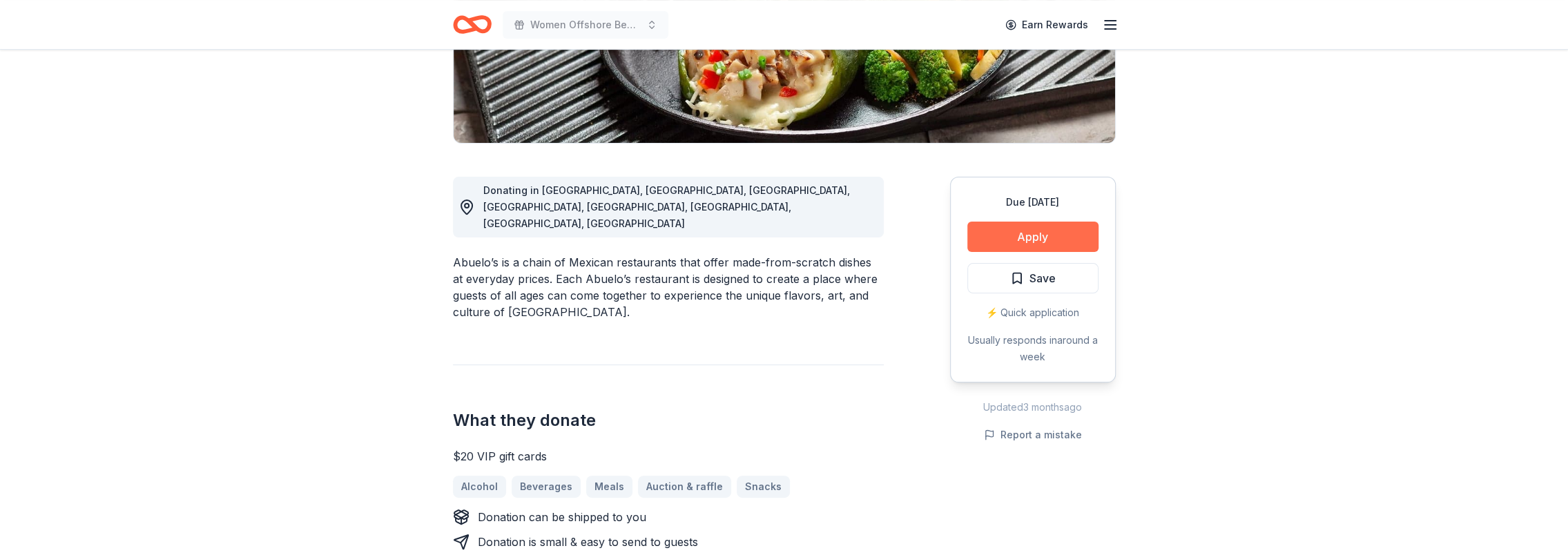
click at [1007, 244] on button "Apply" at bounding box center [1032, 237] width 131 height 30
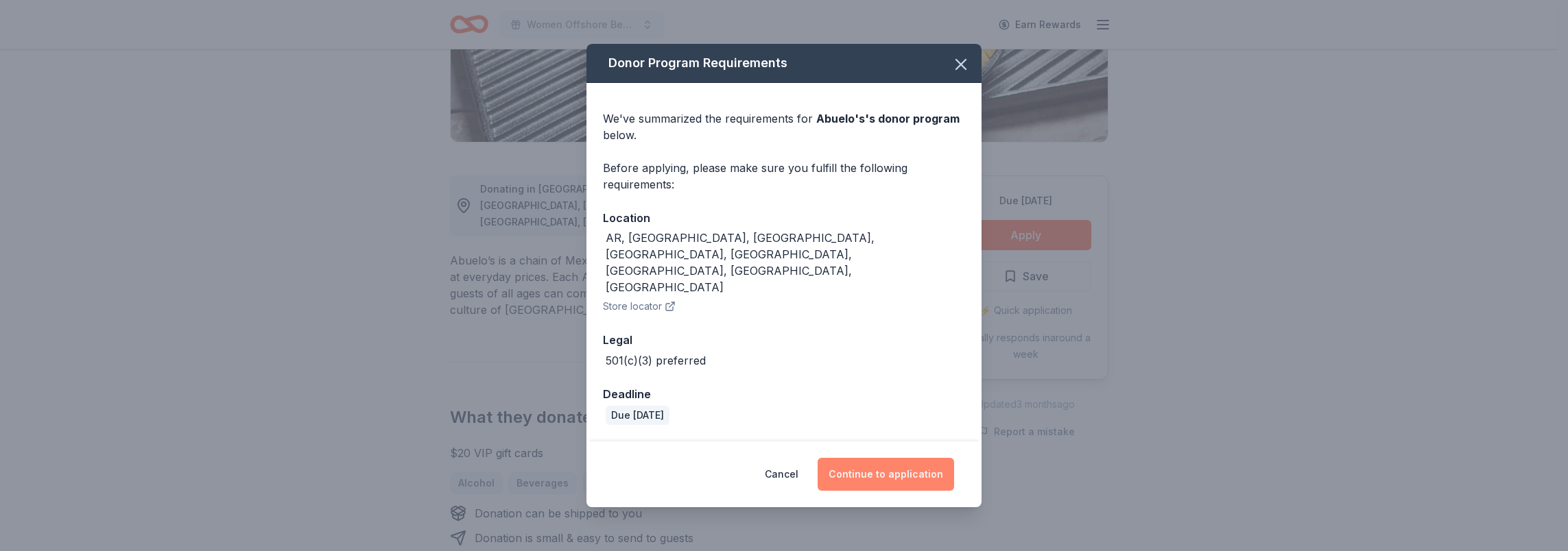
click at [877, 458] on button "Continue to application" at bounding box center [885, 475] width 136 height 33
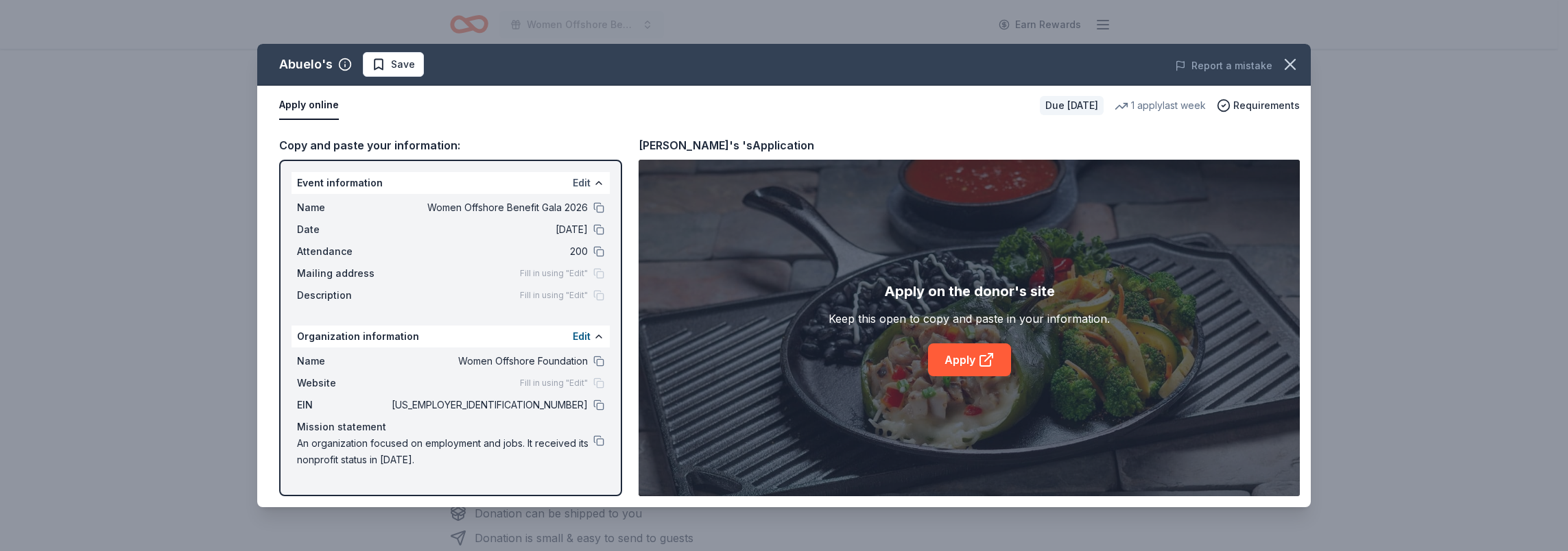
click at [585, 186] on button "Edit" at bounding box center [581, 183] width 18 height 17
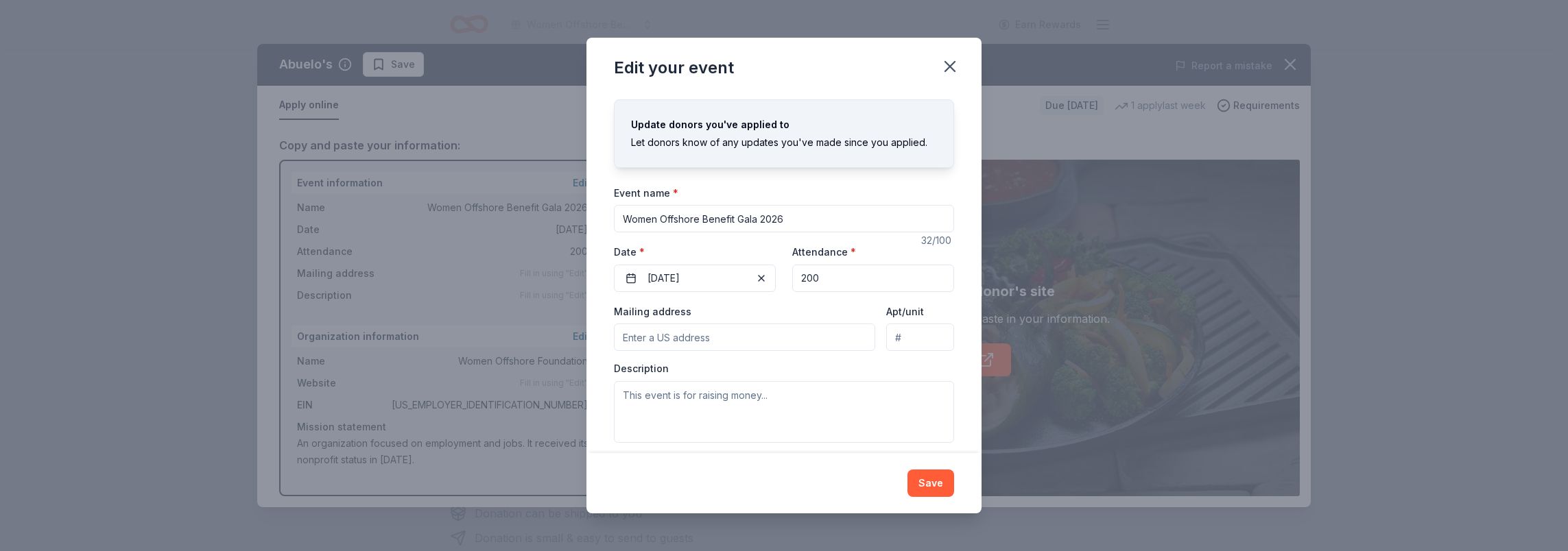
scroll to position [28, 0]
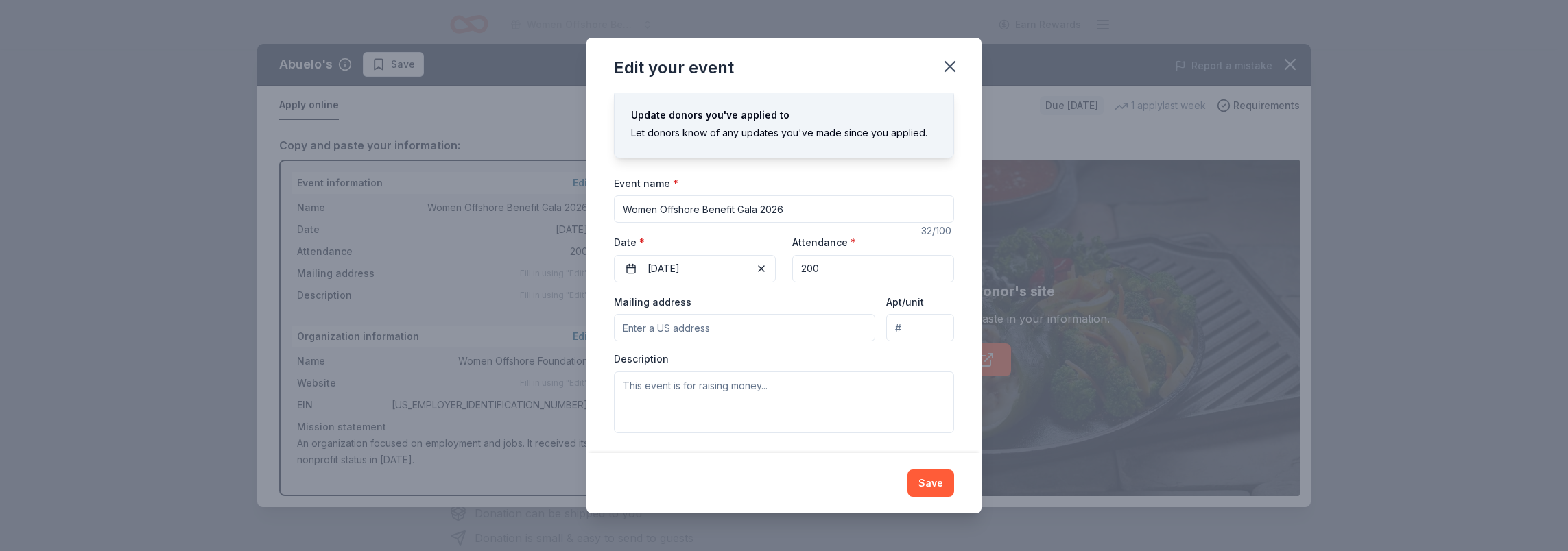
click at [746, 333] on input "Mailing address" at bounding box center [744, 327] width 261 height 28
click at [953, 66] on icon "button" at bounding box center [950, 66] width 19 height 19
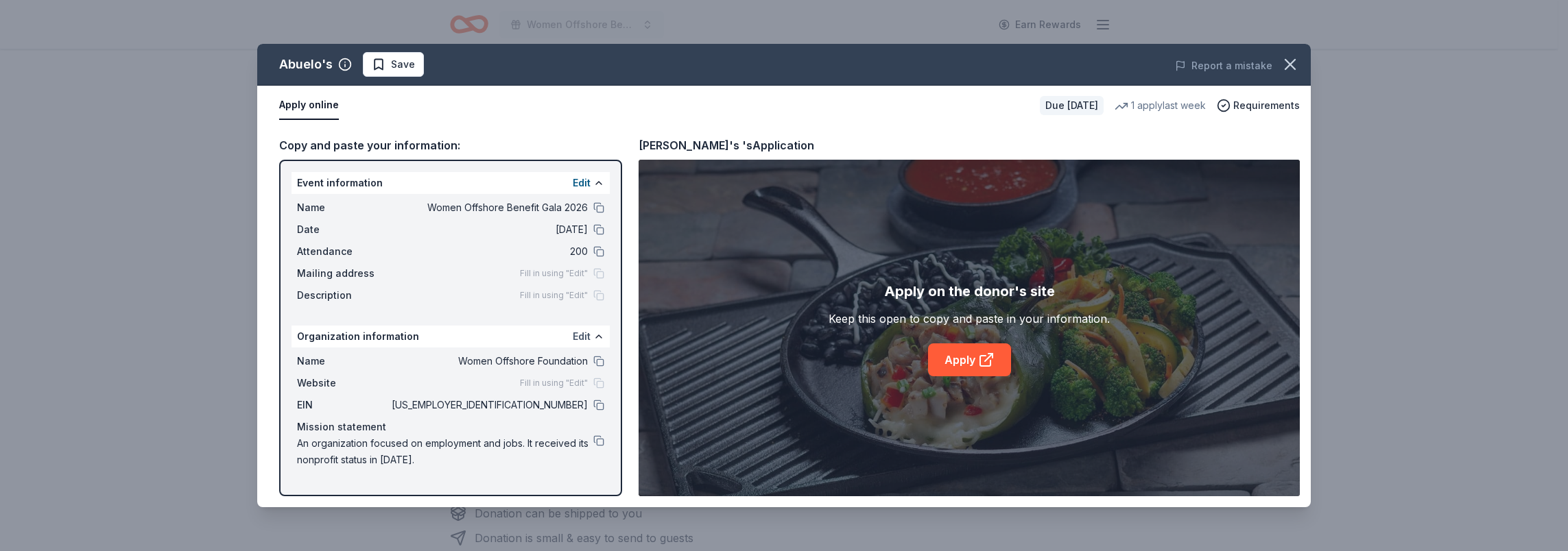
click at [583, 332] on button "Edit" at bounding box center [581, 336] width 18 height 17
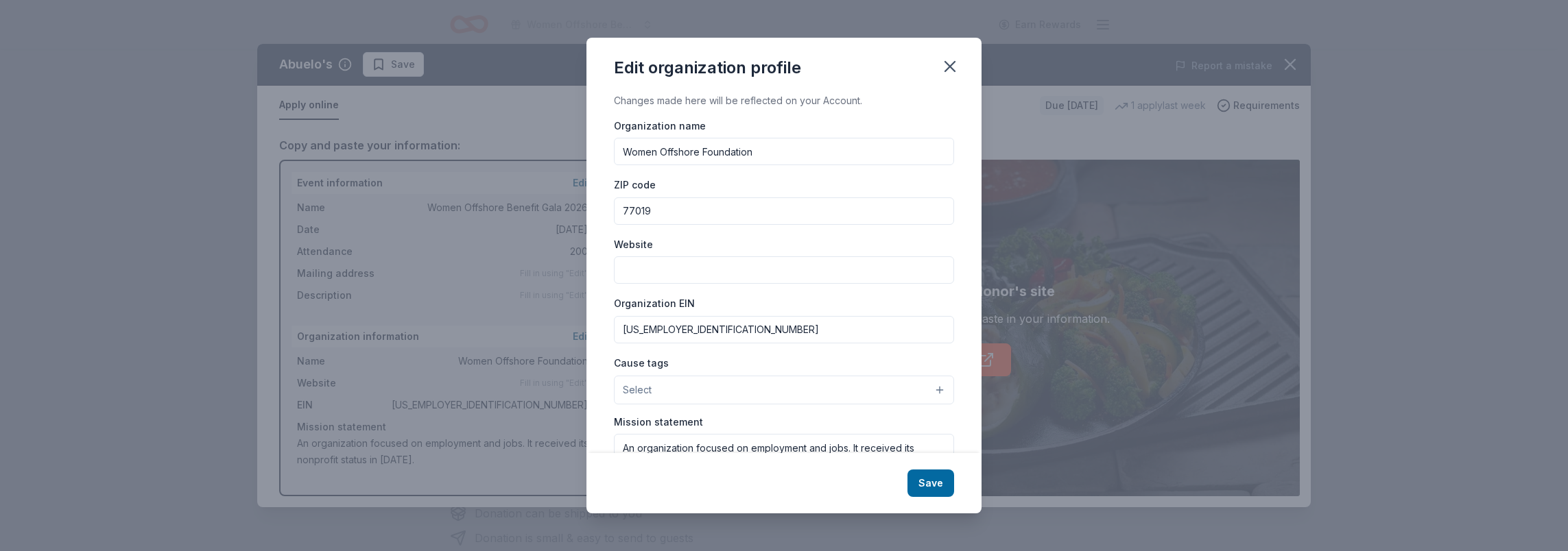
click at [775, 270] on input "Website" at bounding box center [783, 270] width 340 height 28
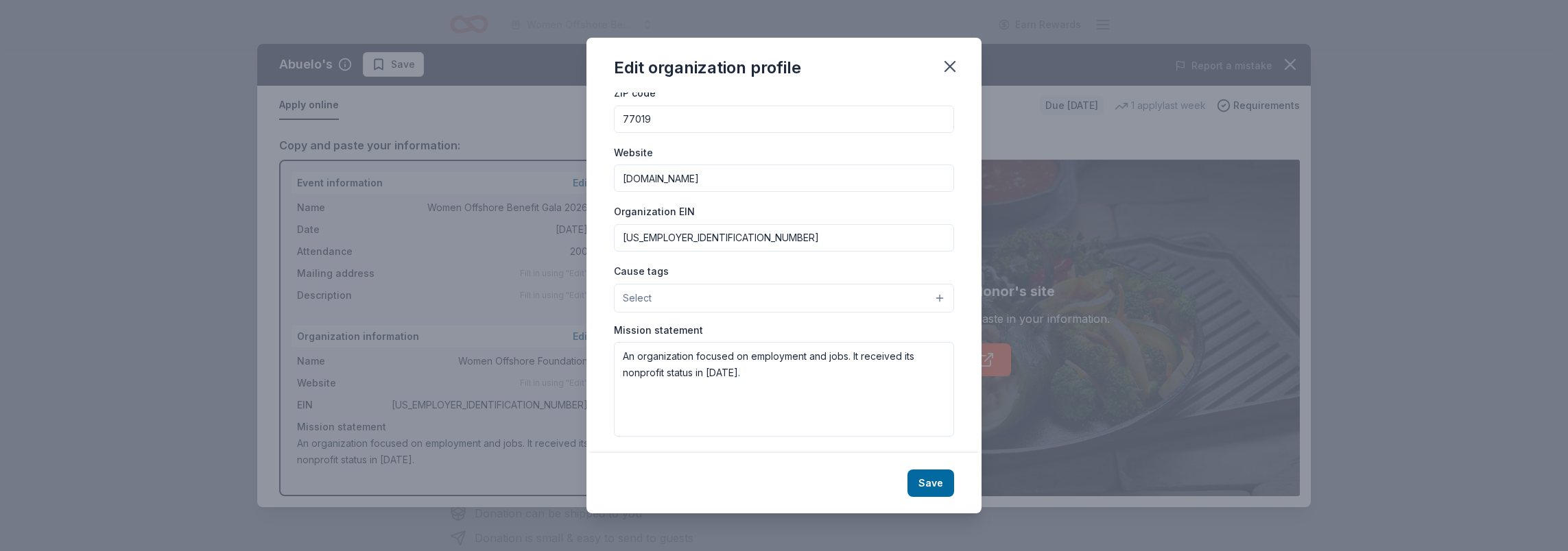
scroll to position [95, 0]
type input "womenoffshore.org"
click at [938, 478] on button "Save" at bounding box center [930, 483] width 47 height 28
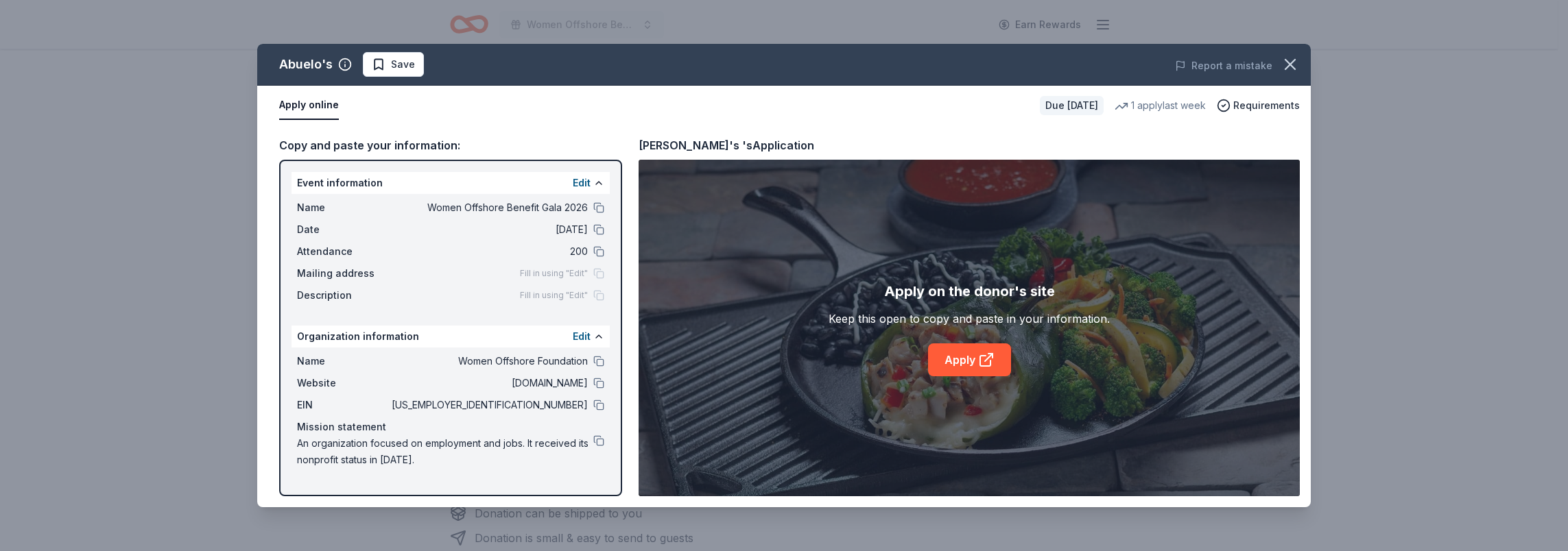
click at [591, 182] on div "Edit" at bounding box center [588, 183] width 32 height 17
click at [588, 185] on button "Edit" at bounding box center [581, 183] width 18 height 17
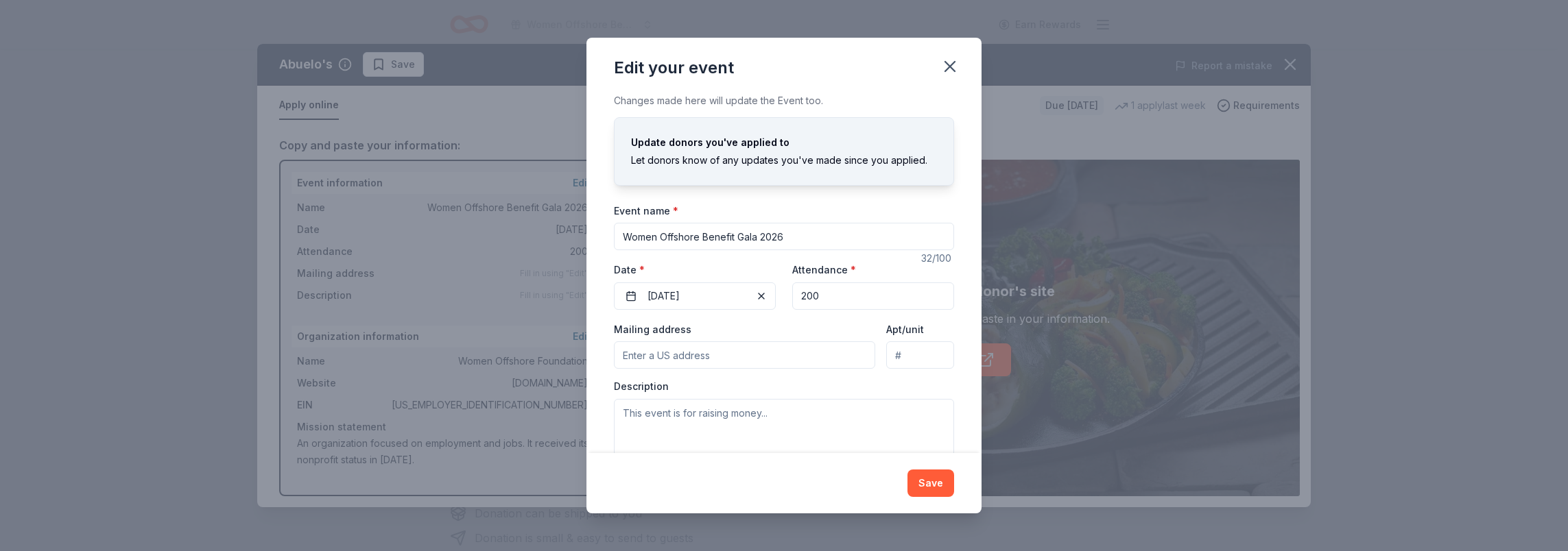
click at [723, 356] on input "Mailing address" at bounding box center [744, 355] width 261 height 28
type input "1817 Sharp Place, Houston, TX, 77019"
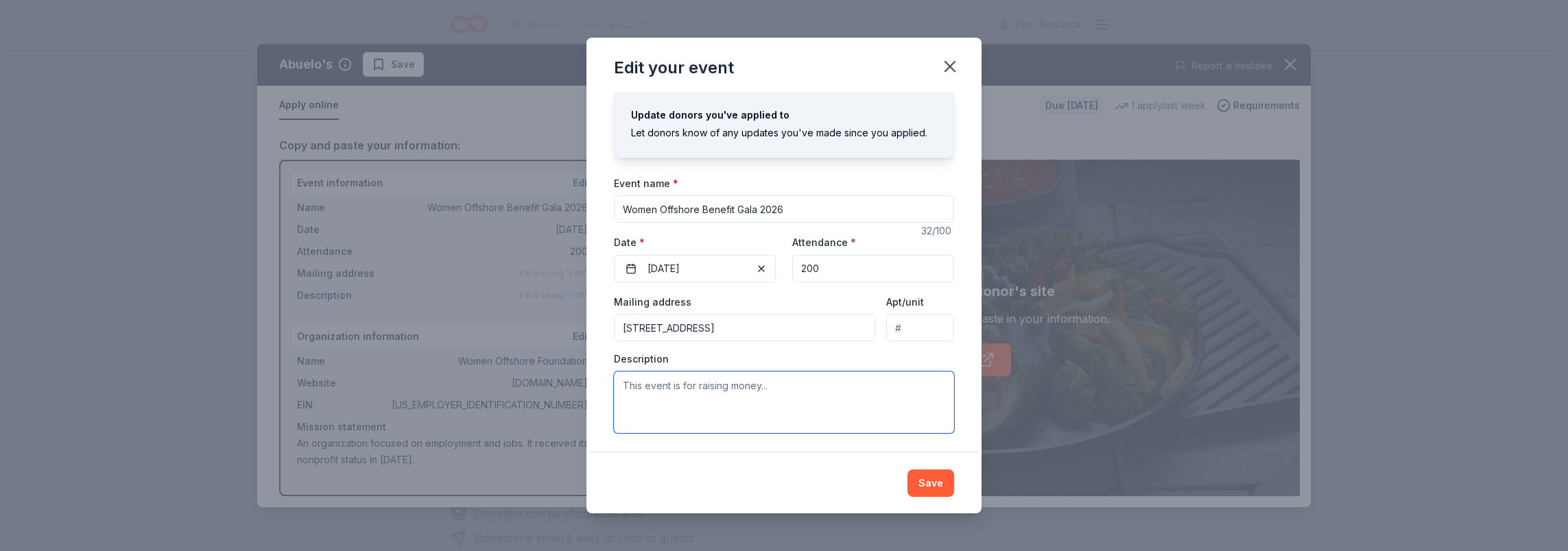
click at [771, 397] on textarea at bounding box center [783, 402] width 340 height 61
click at [704, 382] on textarea "To enrich screen reader interactions, please activate Accessibility in Grammarl…" at bounding box center [783, 402] width 340 height 61
paste textarea "I am writing on behalf of Women Offshore Foundation, a 501(c)(3) nonprofit orga…"
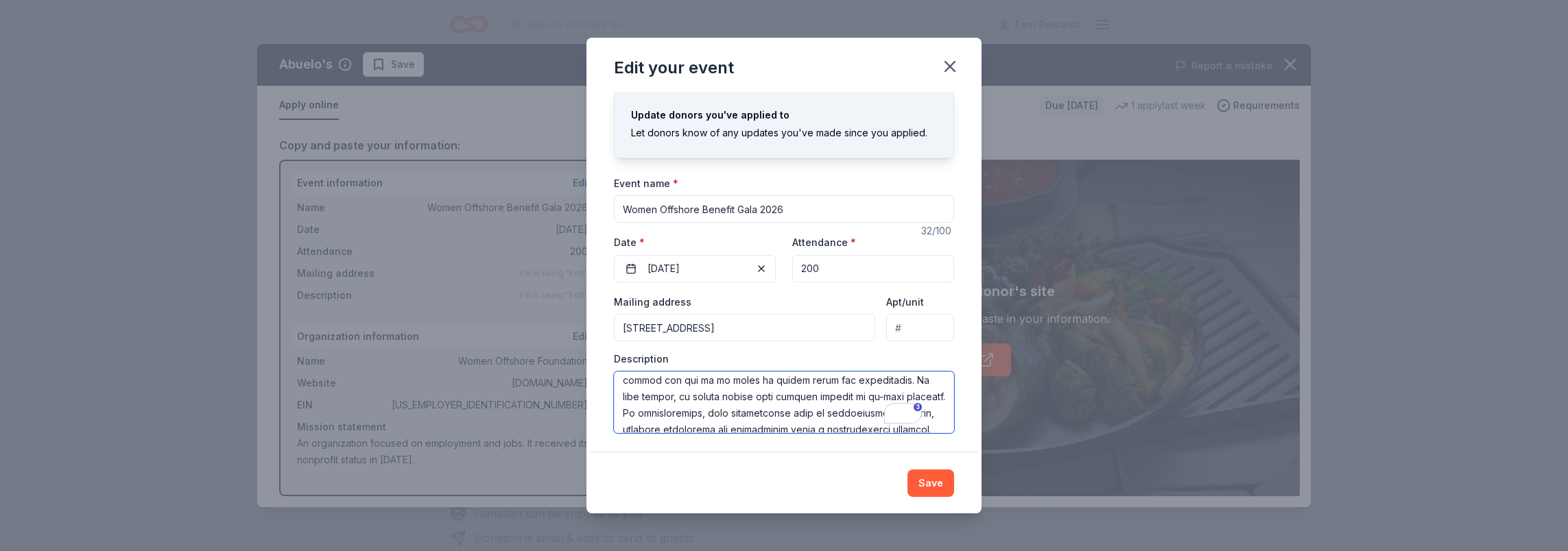
scroll to position [233, 0]
click at [615, 408] on textarea "To enrich screen reader interactions, please activate Accessibility in Grammarl…" at bounding box center [783, 402] width 340 height 61
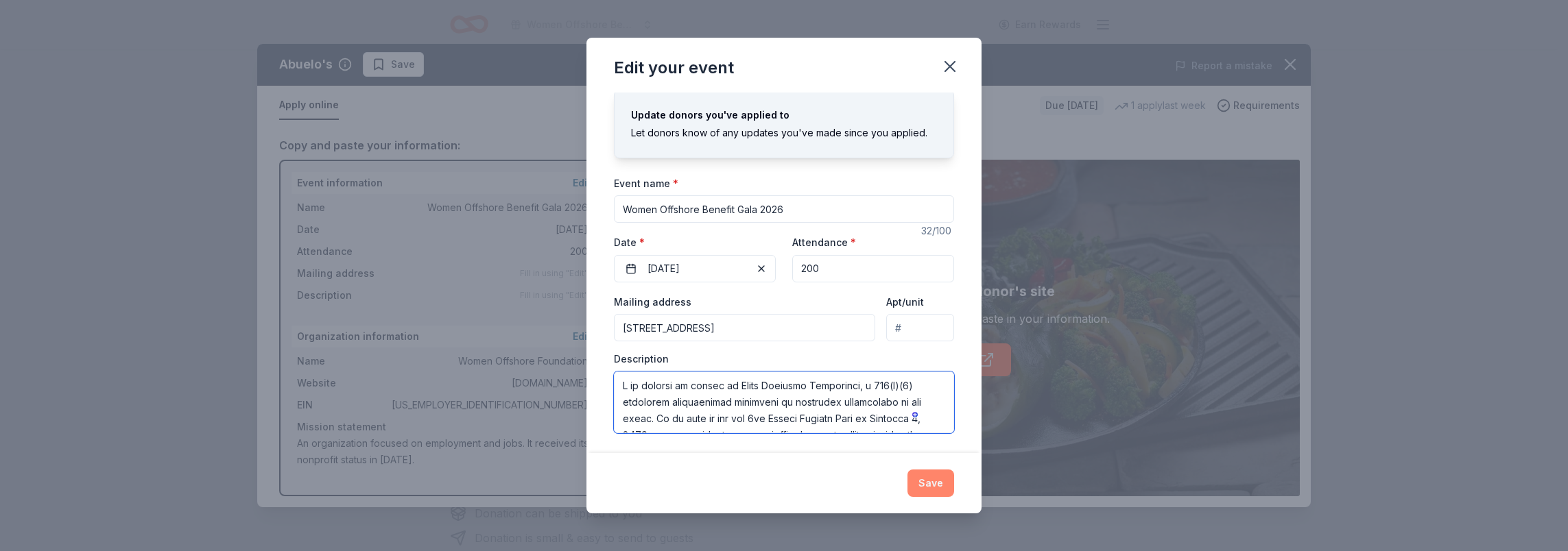
type textarea "I am writing on behalf of Women Offshore Foundation, a 501(c)(3) nonprofit orga…"
click at [938, 480] on button "Save" at bounding box center [930, 483] width 47 height 28
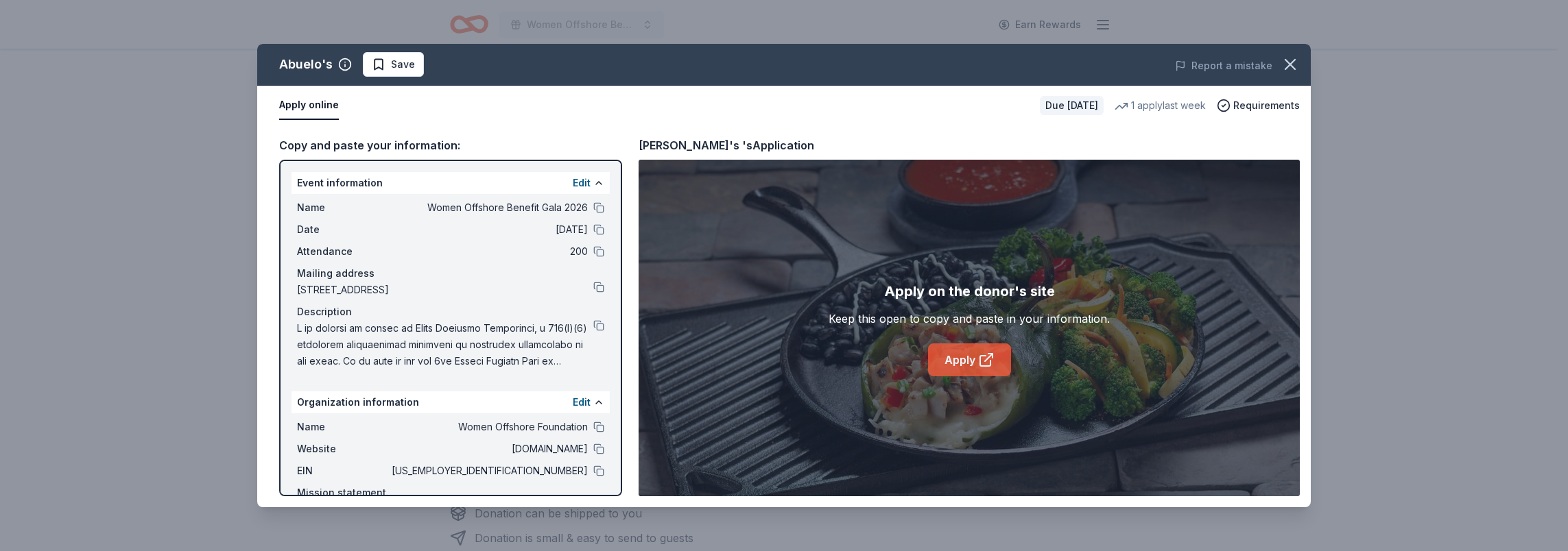
click at [955, 359] on link "Apply" at bounding box center [969, 360] width 83 height 33
click at [1292, 63] on icon "button" at bounding box center [1290, 65] width 19 height 19
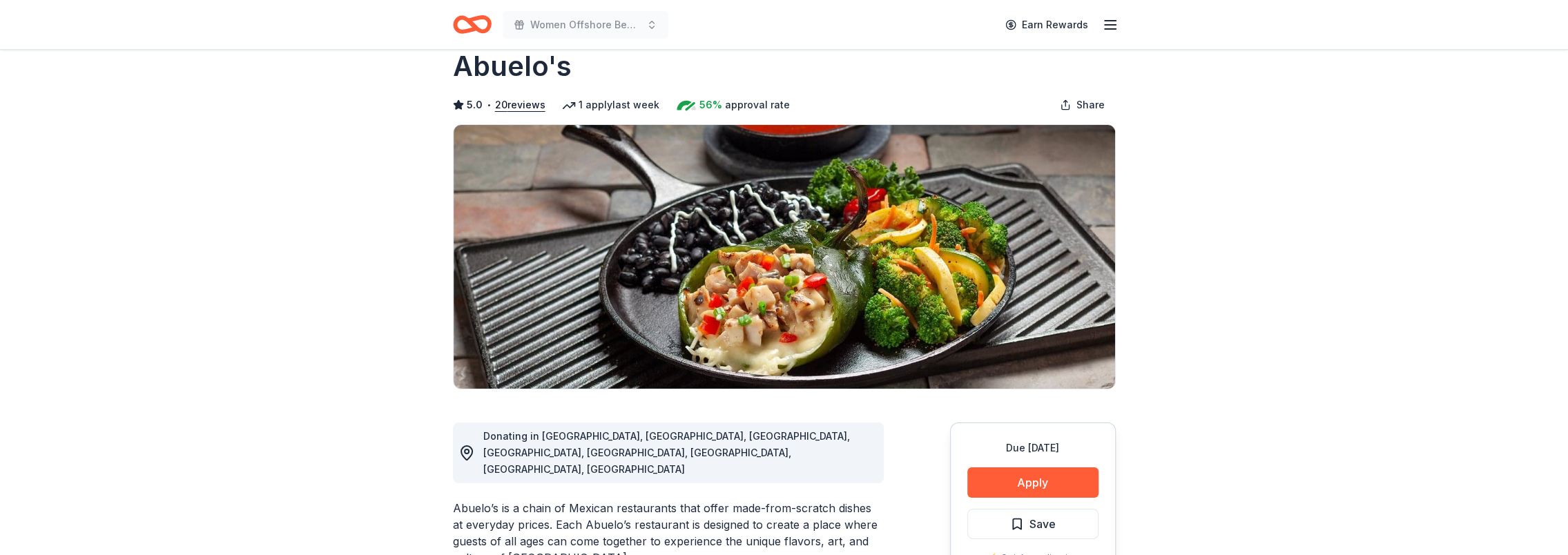
scroll to position [0, 0]
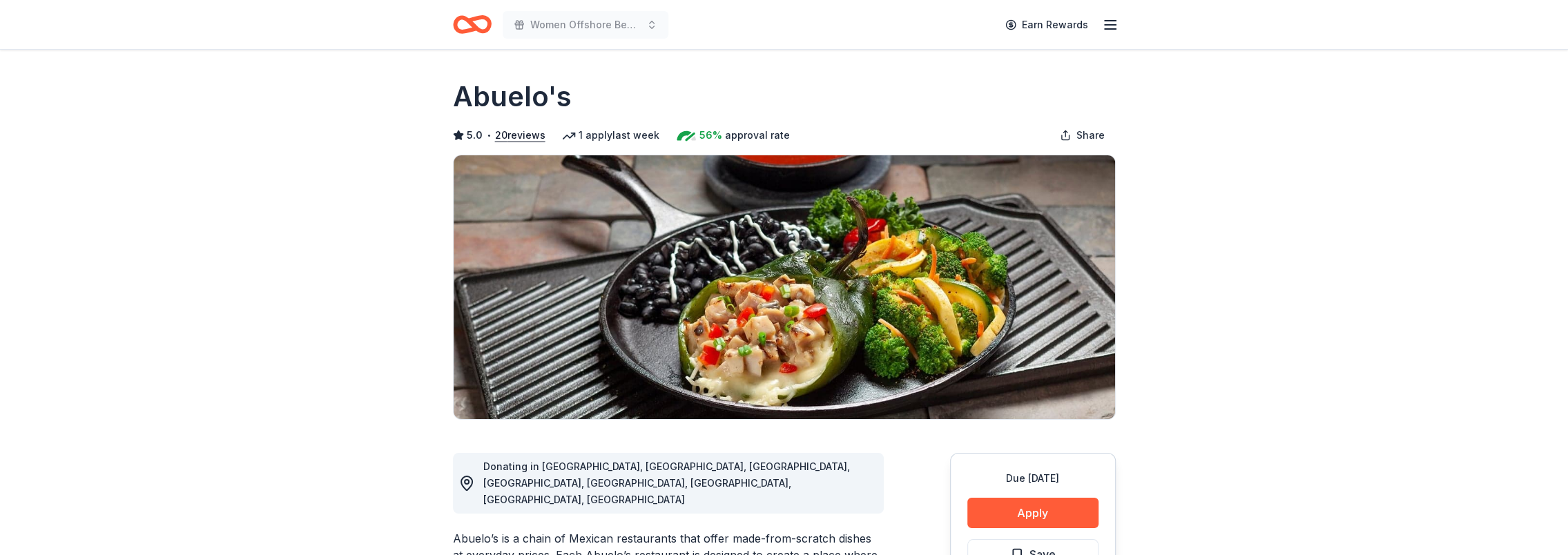
click at [461, 30] on icon "Home" at bounding box center [465, 24] width 21 height 13
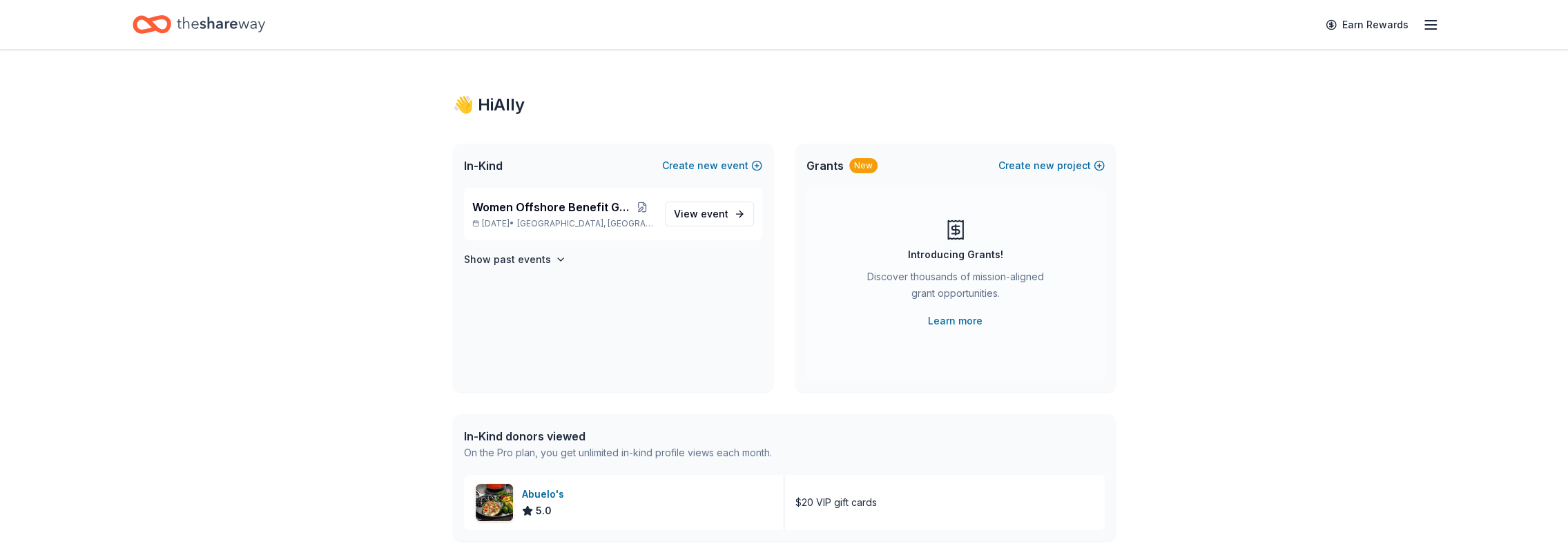
click at [152, 17] on icon "Home" at bounding box center [152, 24] width 39 height 33
click at [241, 18] on icon "Home" at bounding box center [221, 25] width 88 height 29
click at [179, 22] on icon "Home" at bounding box center [221, 24] width 88 height 15
click at [738, 214] on link "View event" at bounding box center [709, 214] width 89 height 25
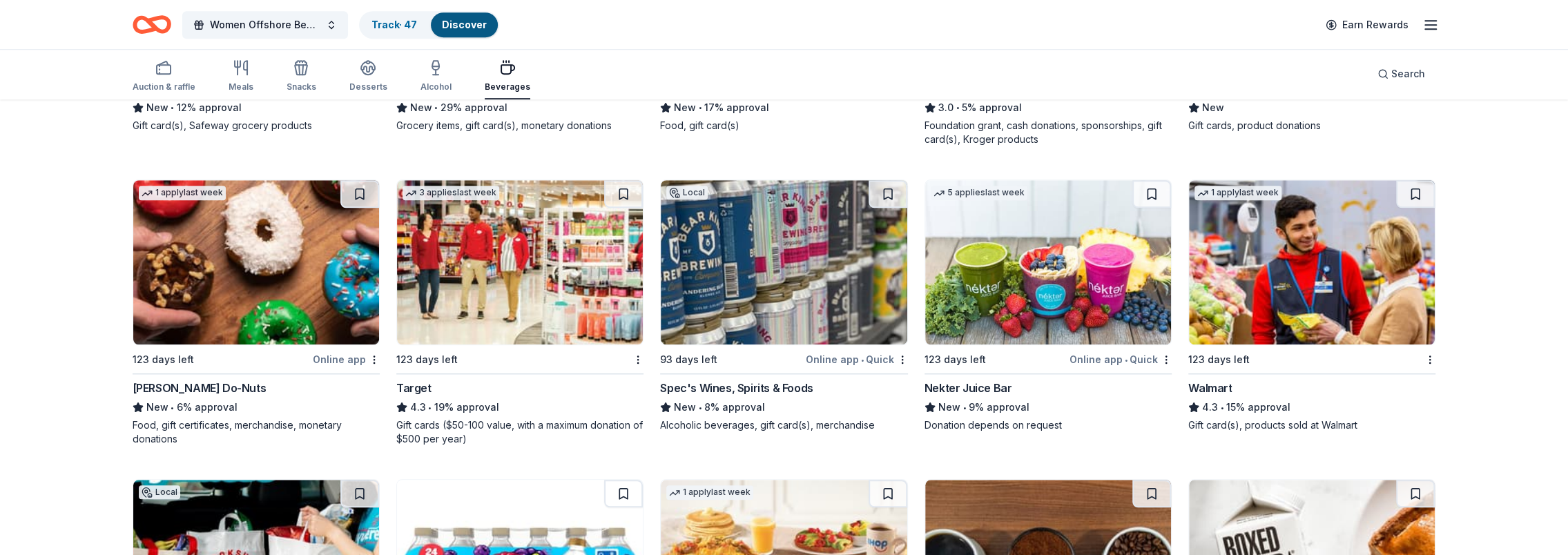
scroll to position [1028, 0]
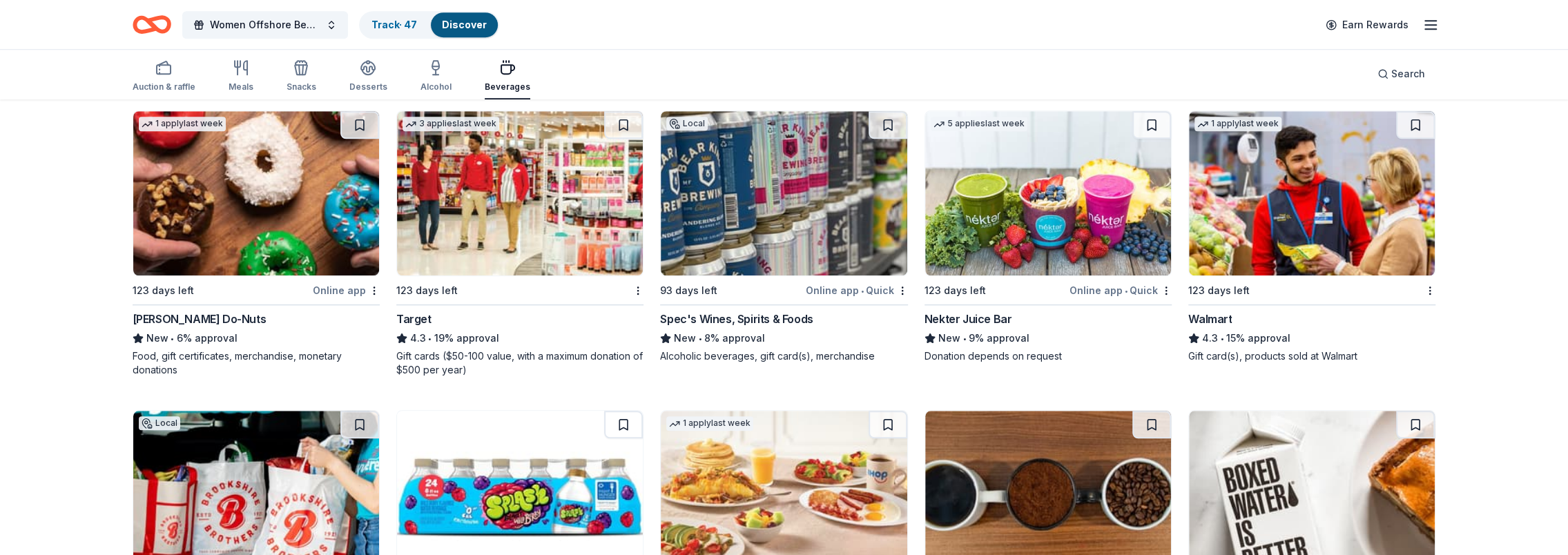
click at [547, 225] on img at bounding box center [520, 193] width 246 height 164
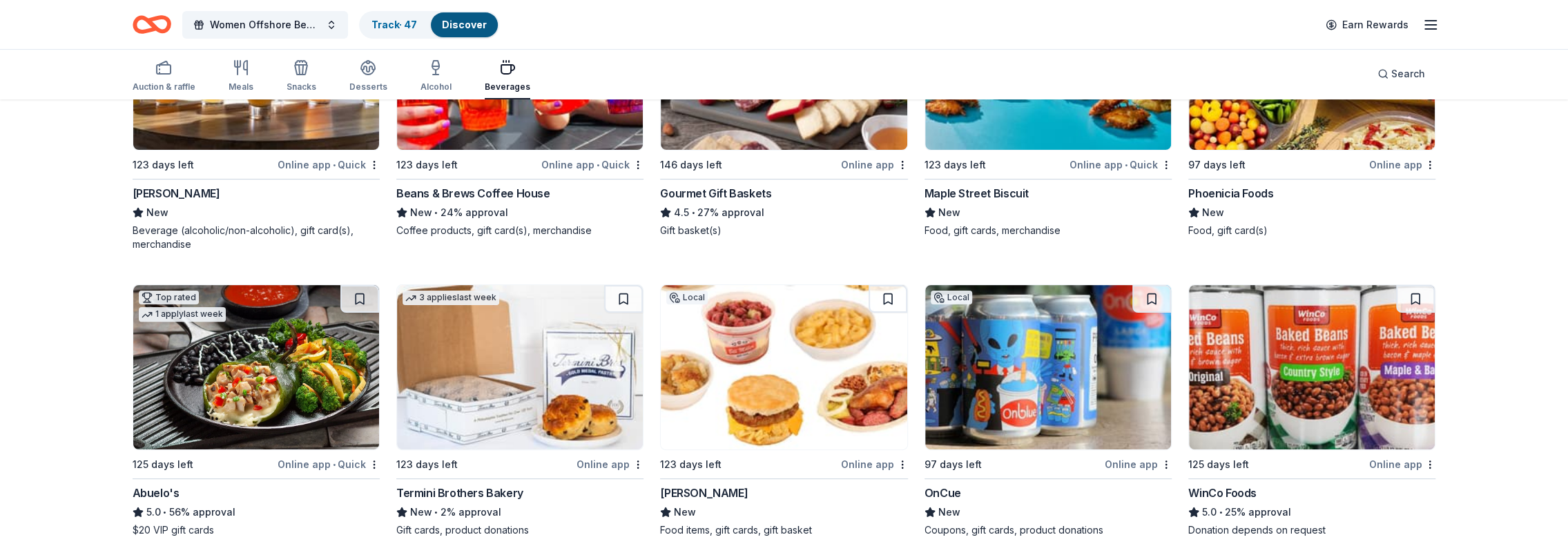
scroll to position [0, 0]
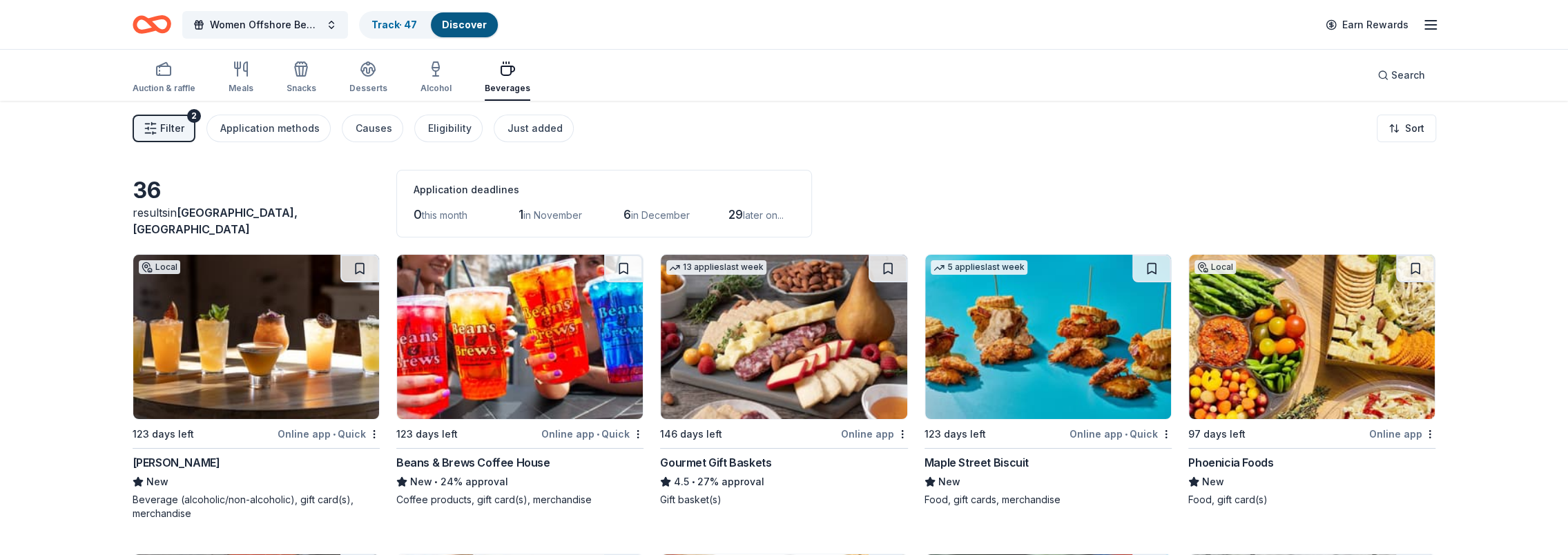
click at [1424, 21] on icon "button" at bounding box center [1430, 25] width 17 height 17
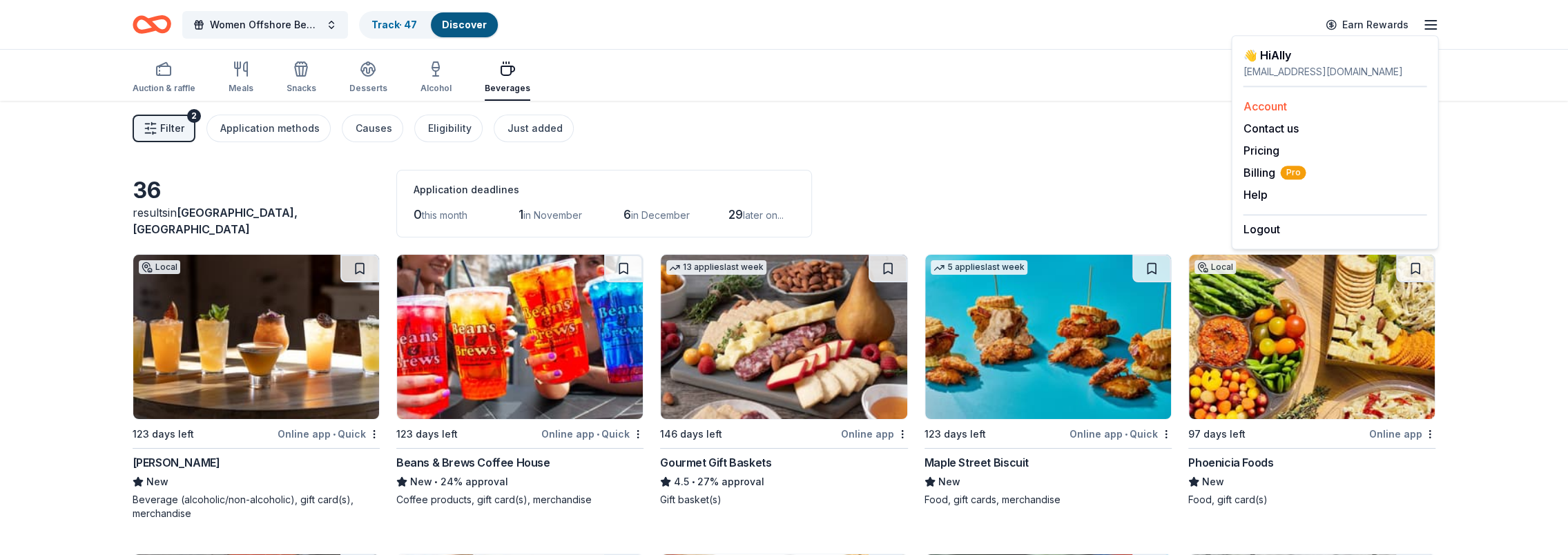
click at [1281, 107] on link "Account" at bounding box center [1264, 106] width 44 height 13
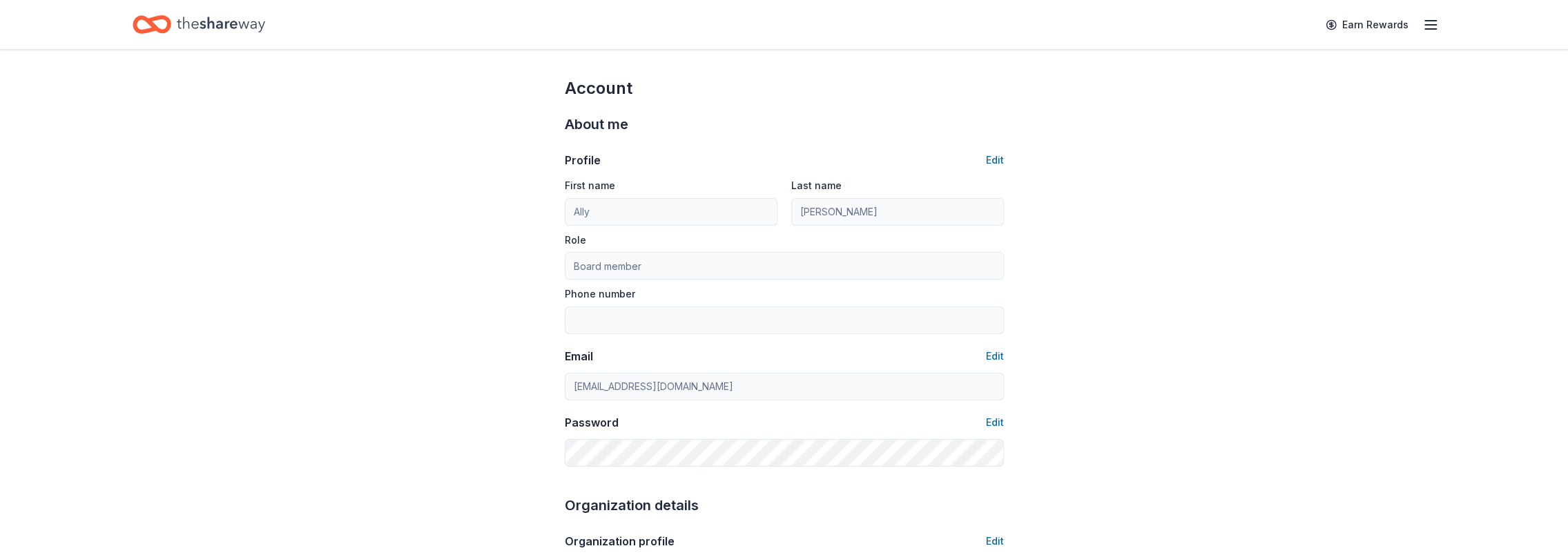
click at [1427, 32] on icon "button" at bounding box center [1430, 25] width 17 height 17
click at [990, 160] on button "Edit" at bounding box center [995, 160] width 18 height 17
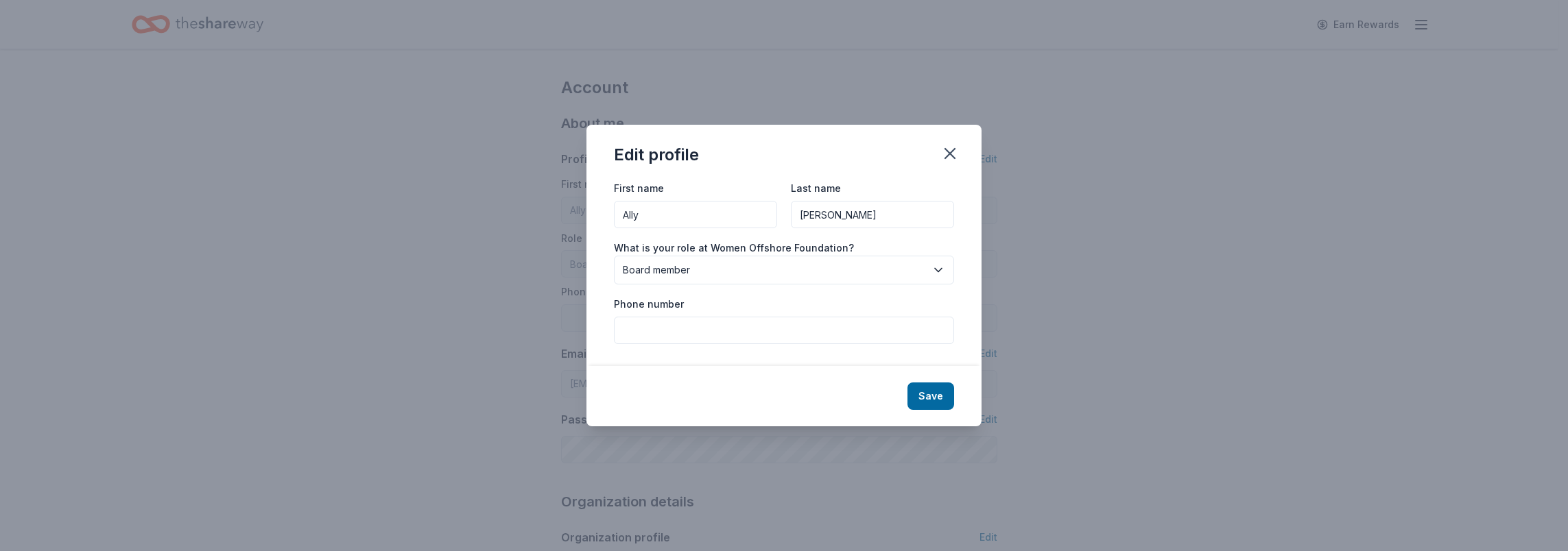
click at [859, 215] on input "Cedeno" at bounding box center [872, 214] width 163 height 28
type input "C"
type input "Tenorio"
click at [870, 157] on div "Edit profile" at bounding box center [783, 152] width 395 height 55
click at [924, 402] on button "Save" at bounding box center [930, 396] width 47 height 28
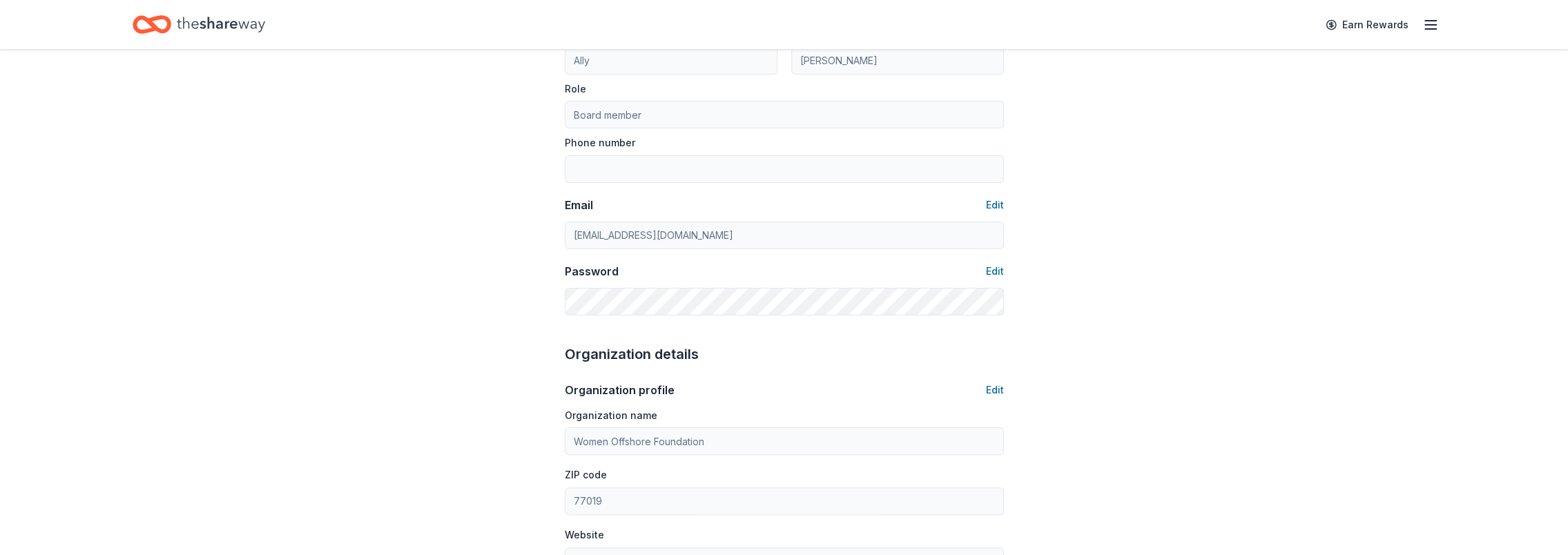
type input "Tenorio"
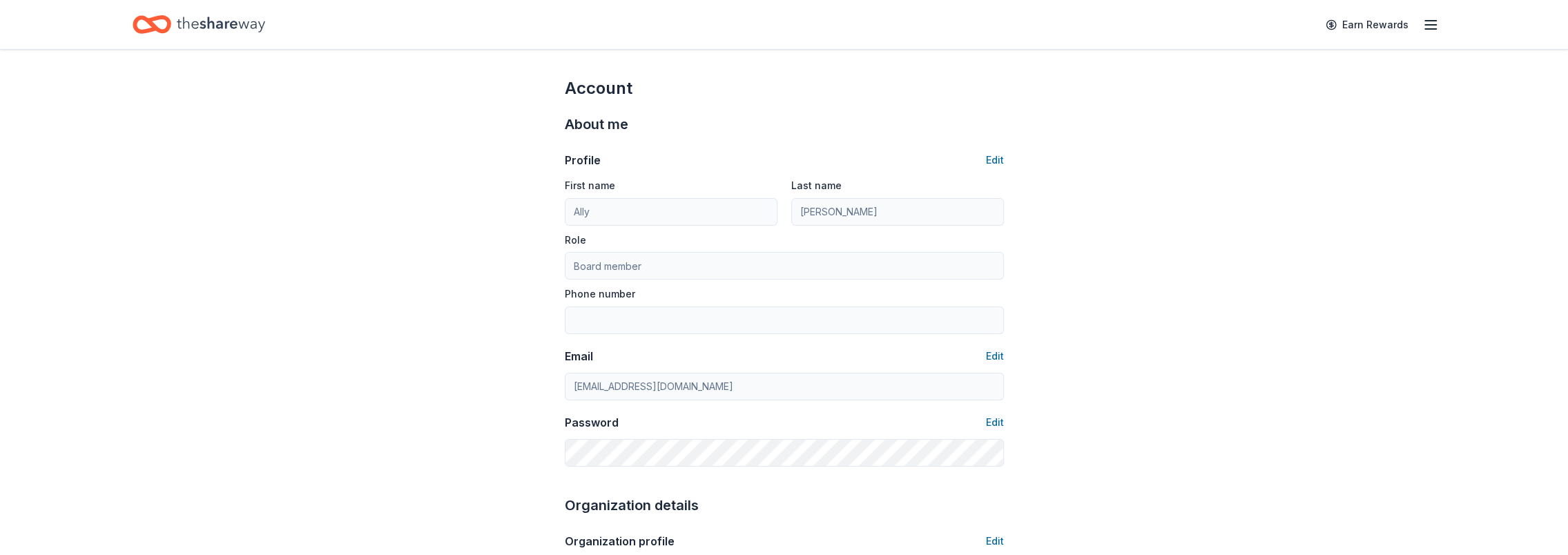
click at [1424, 28] on icon "button" at bounding box center [1430, 25] width 17 height 17
click at [217, 24] on icon "Home" at bounding box center [221, 25] width 88 height 29
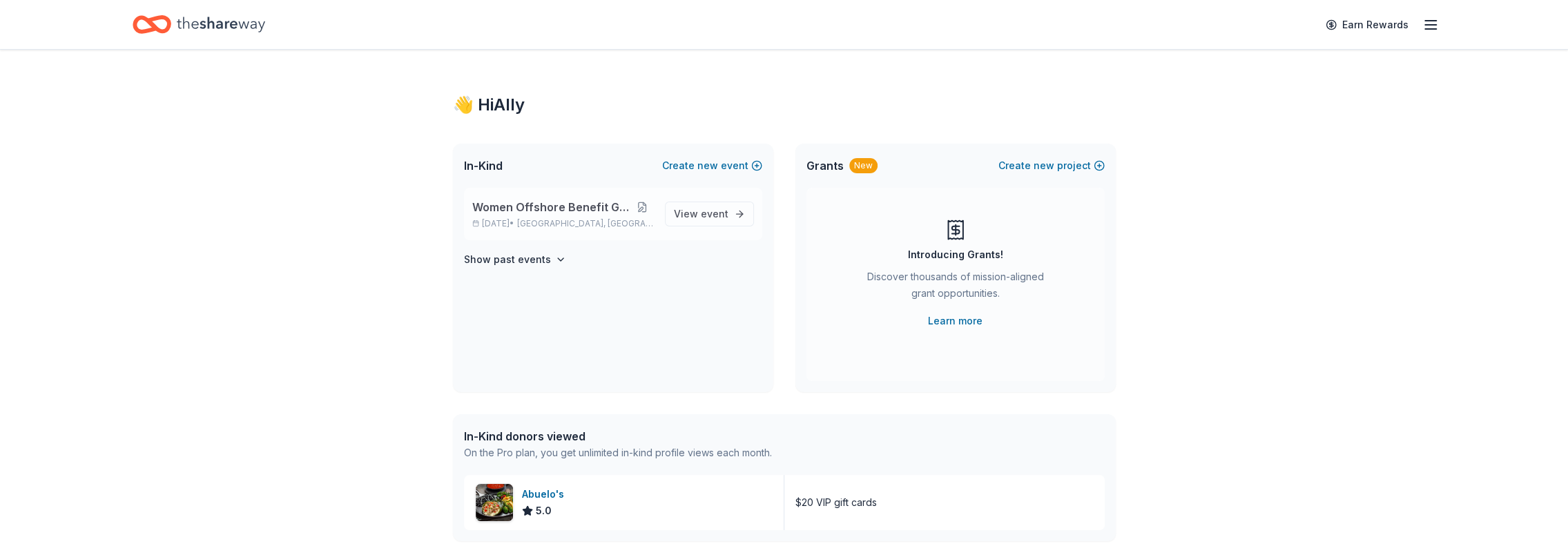
click at [638, 208] on button at bounding box center [642, 207] width 23 height 11
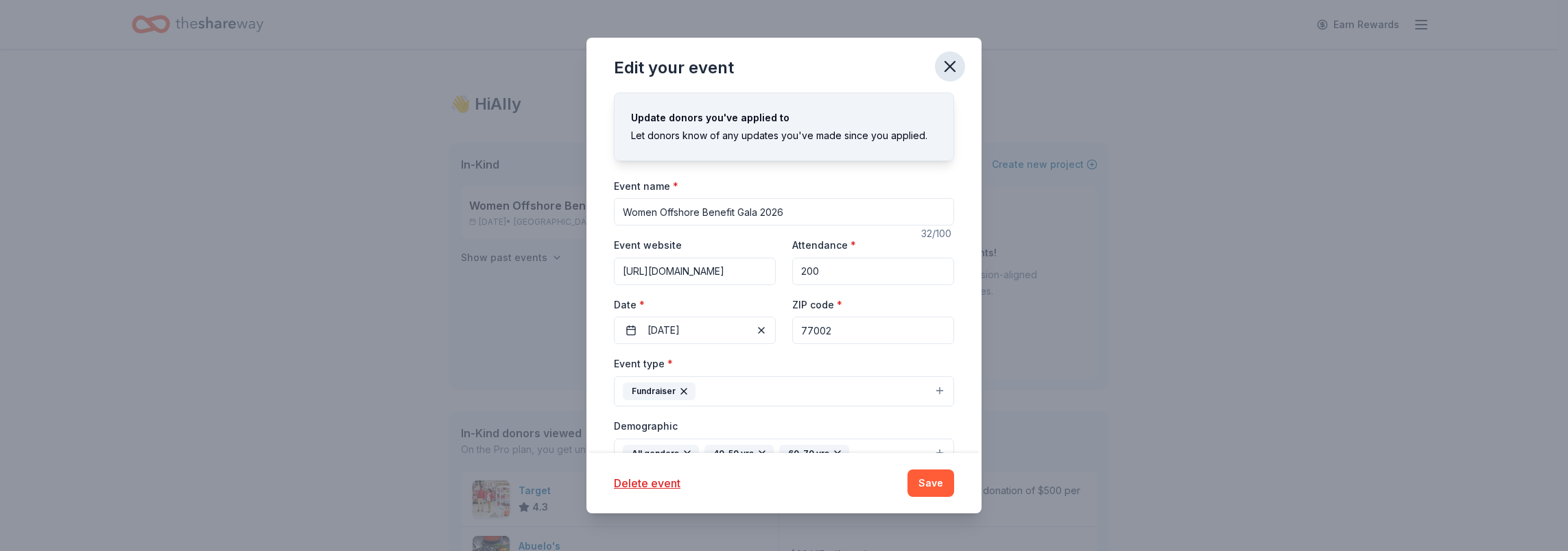
click at [953, 61] on icon "button" at bounding box center [950, 66] width 9 height 9
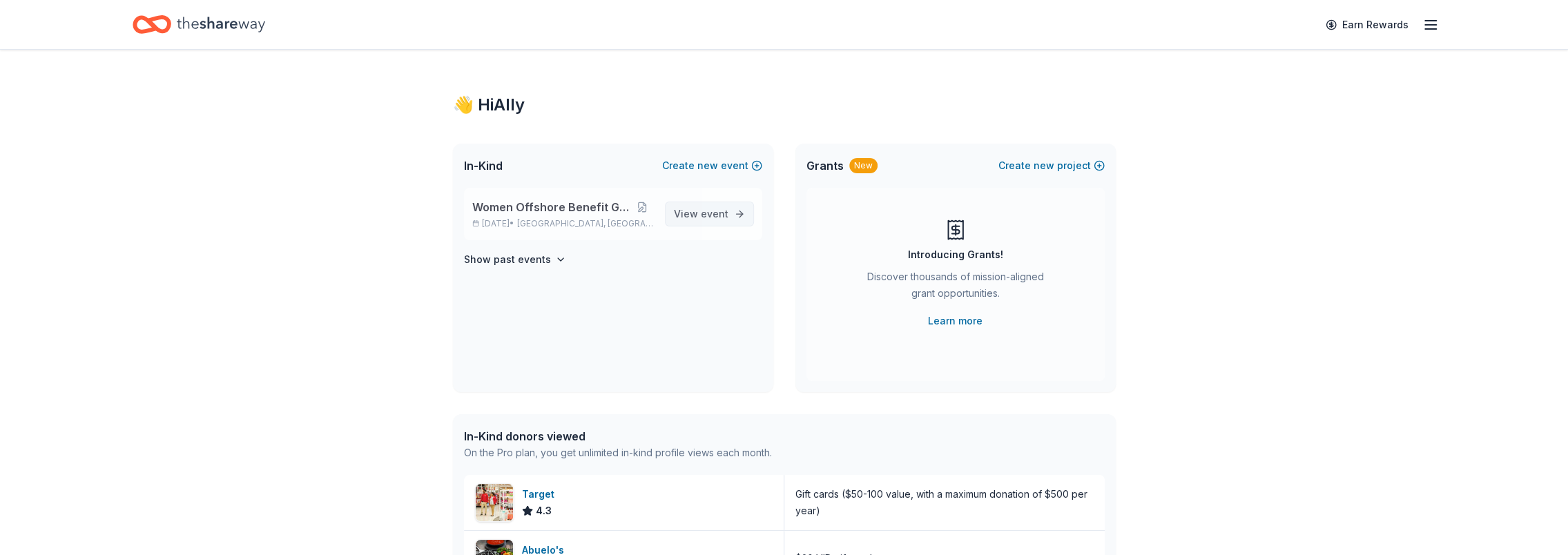
click at [716, 218] on span "event" at bounding box center [714, 214] width 28 height 12
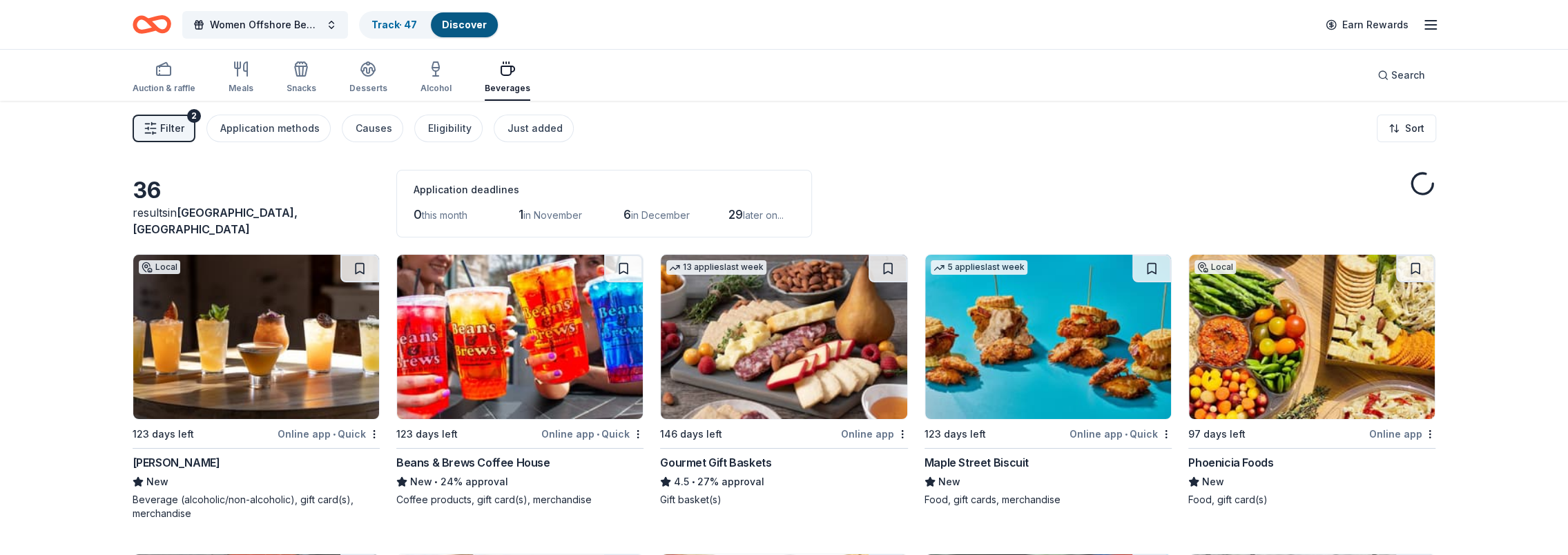
click at [716, 213] on div "0 this month 1 in November 6 in December 29 later on..." at bounding box center [604, 214] width 381 height 22
click at [326, 28] on button "Women Offshore Benefit Gala 2026" at bounding box center [265, 25] width 166 height 28
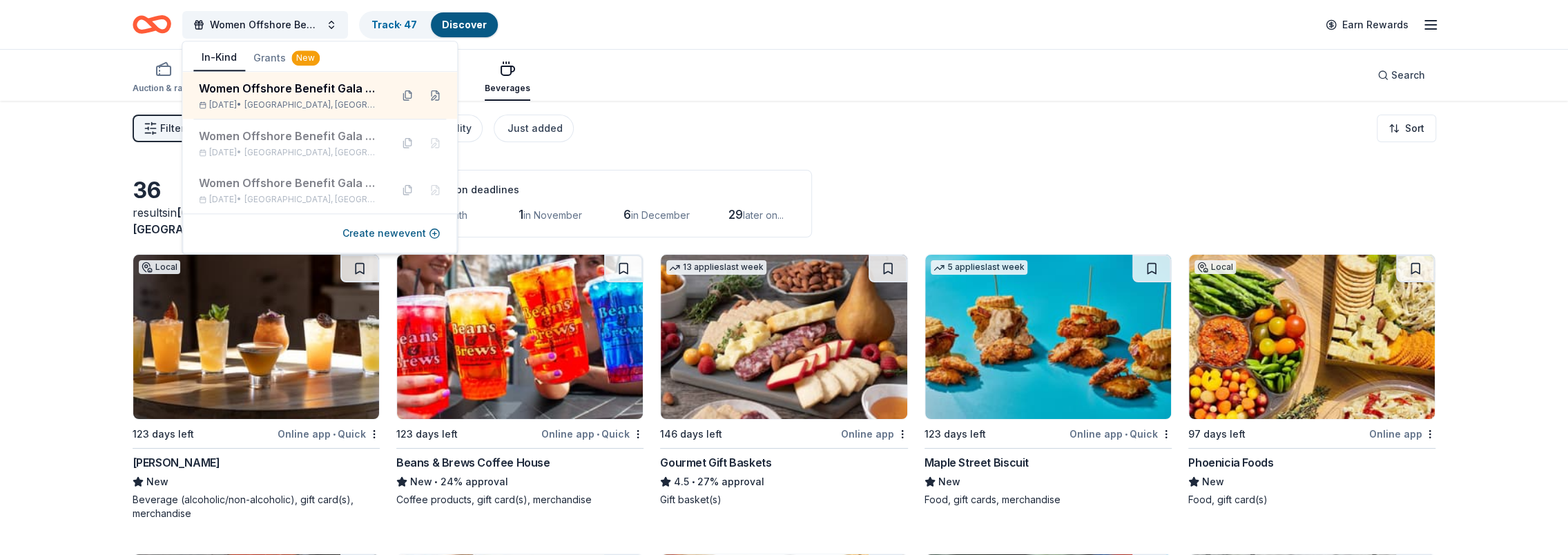
click at [963, 45] on div "Women Offshore Benefit Gala 2026 Track · 47 Discover Earn Rewards" at bounding box center [784, 25] width 1414 height 49
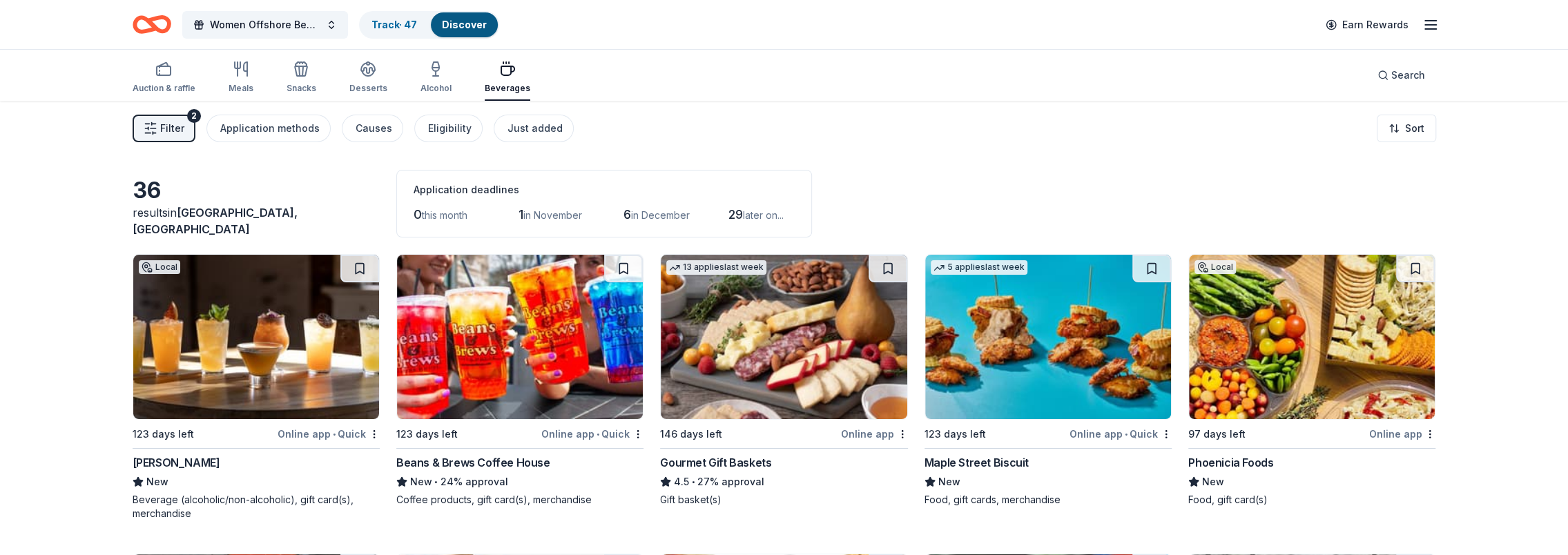
click at [1432, 25] on icon "button" at bounding box center [1430, 25] width 17 height 17
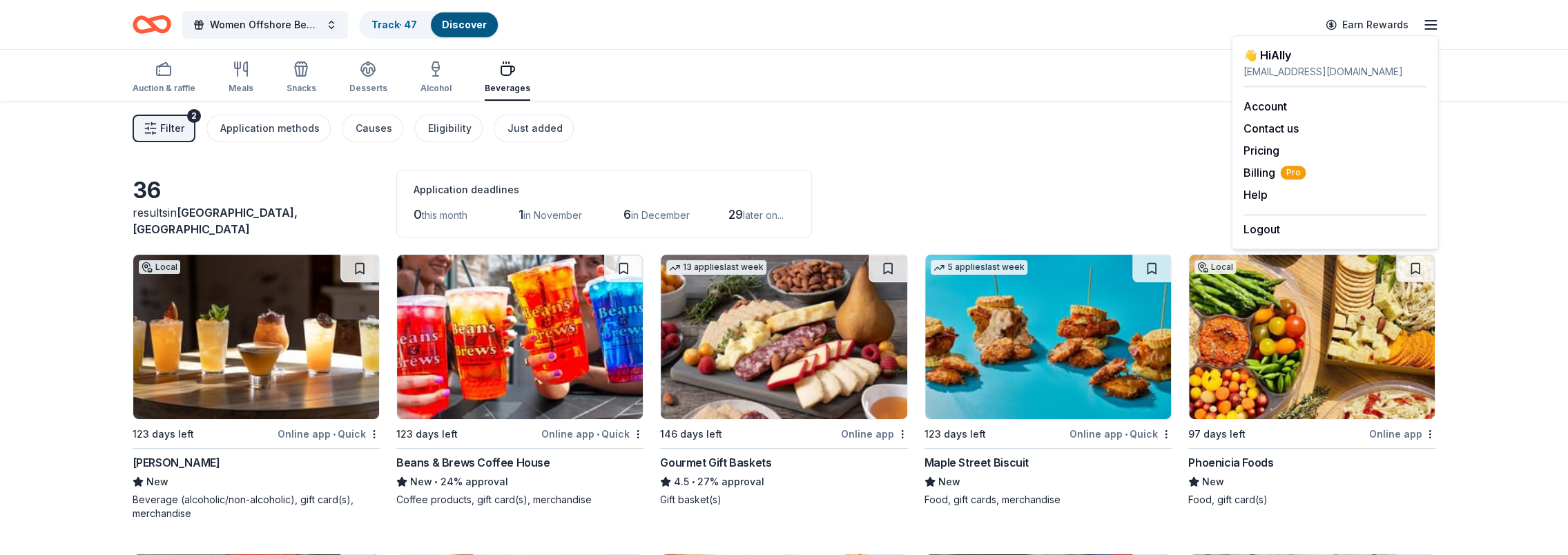
click at [1072, 73] on div "Auction & raffle Meals Snacks Desserts Alcohol Beverages Search" at bounding box center [784, 75] width 1304 height 51
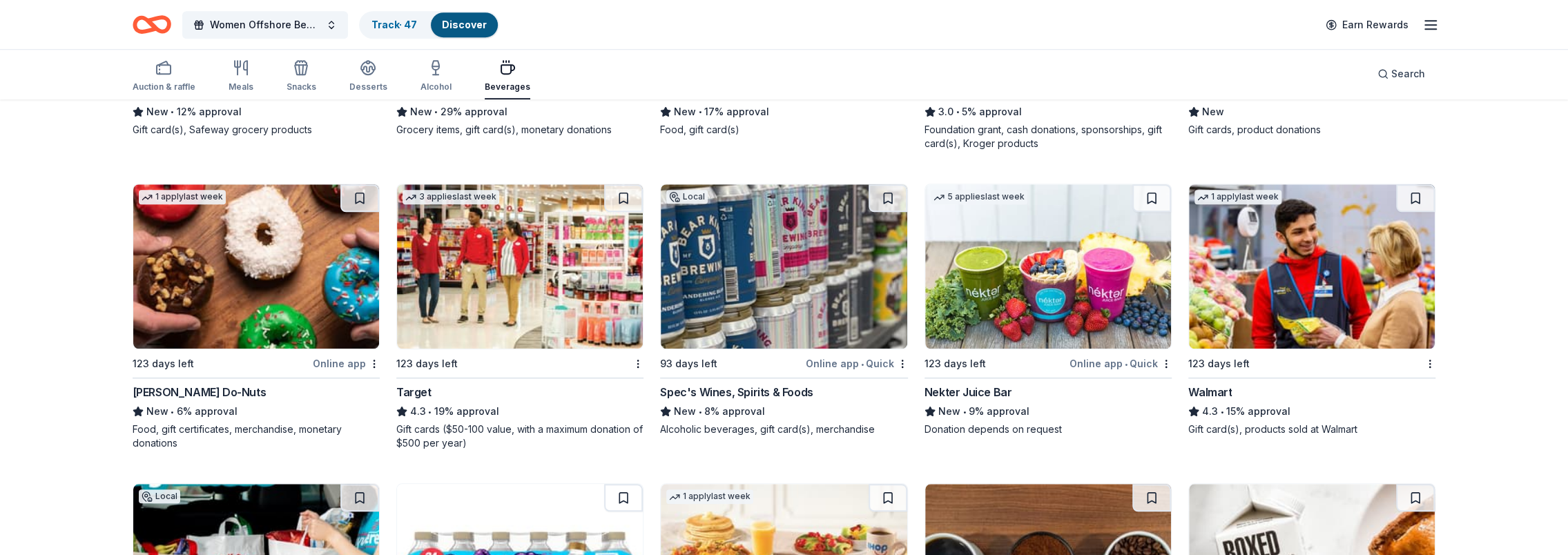
scroll to position [680, 0]
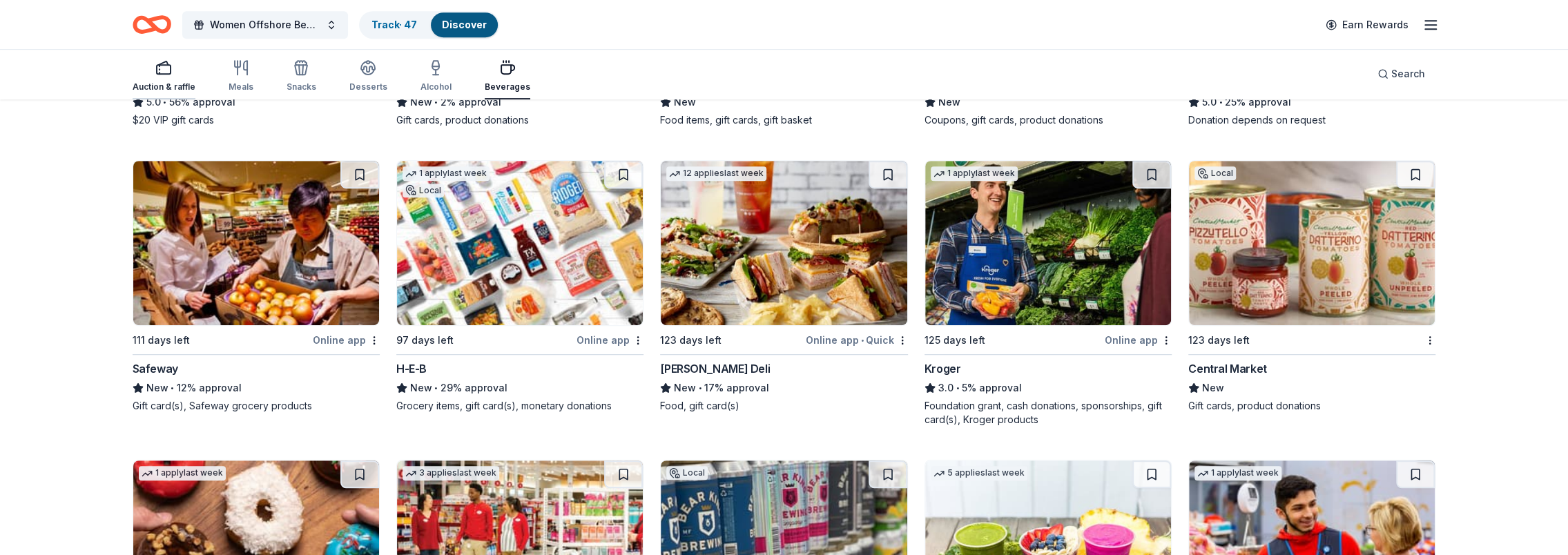
click at [168, 72] on icon "button" at bounding box center [164, 67] width 17 height 17
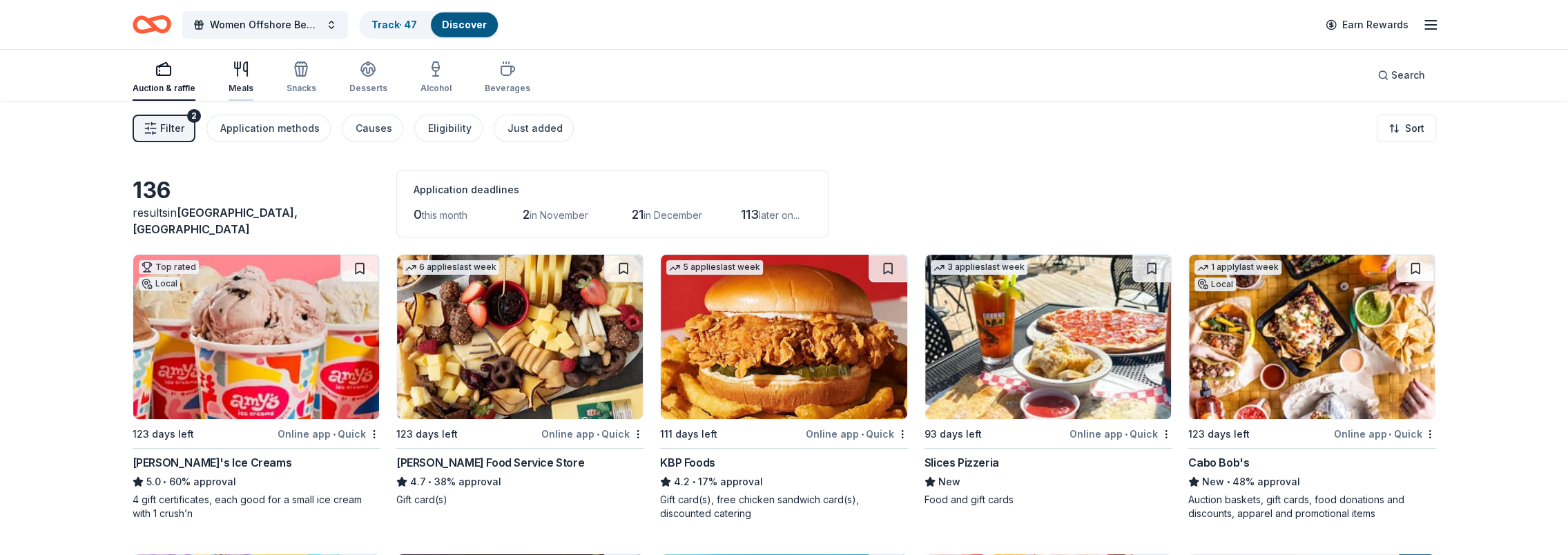
click at [244, 71] on icon "button" at bounding box center [245, 68] width 3 height 13
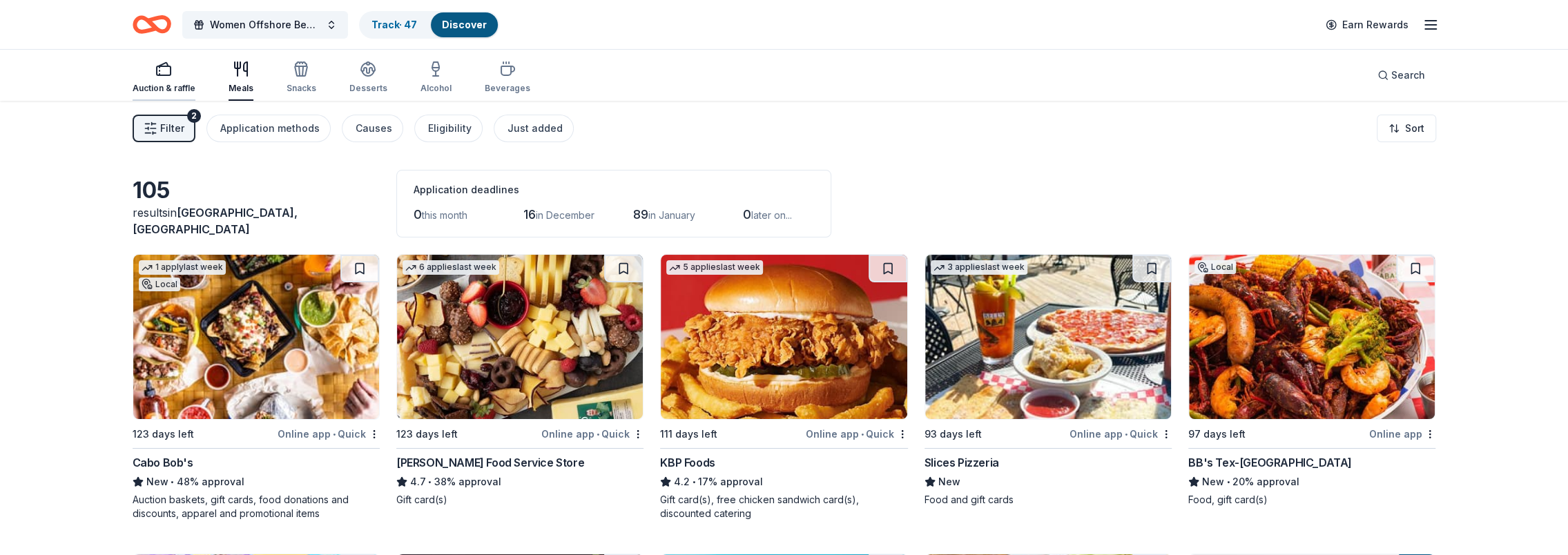
click at [145, 83] on div "Auction & raffle" at bounding box center [164, 88] width 63 height 11
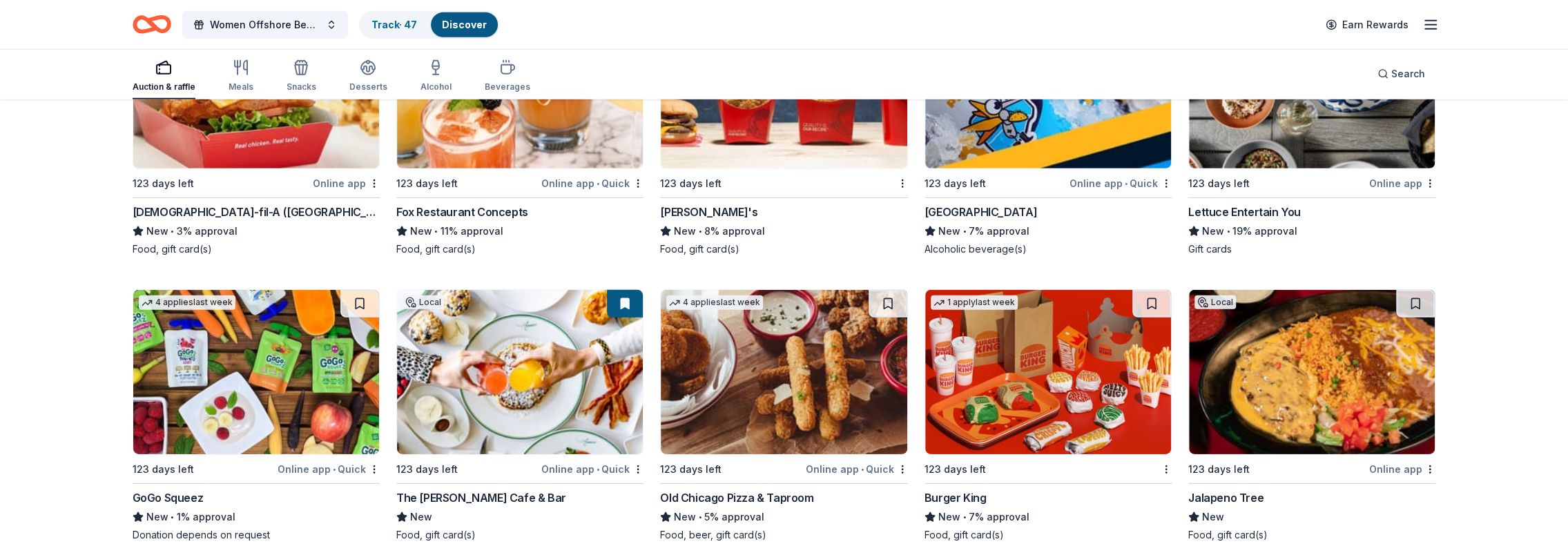
scroll to position [3833, 0]
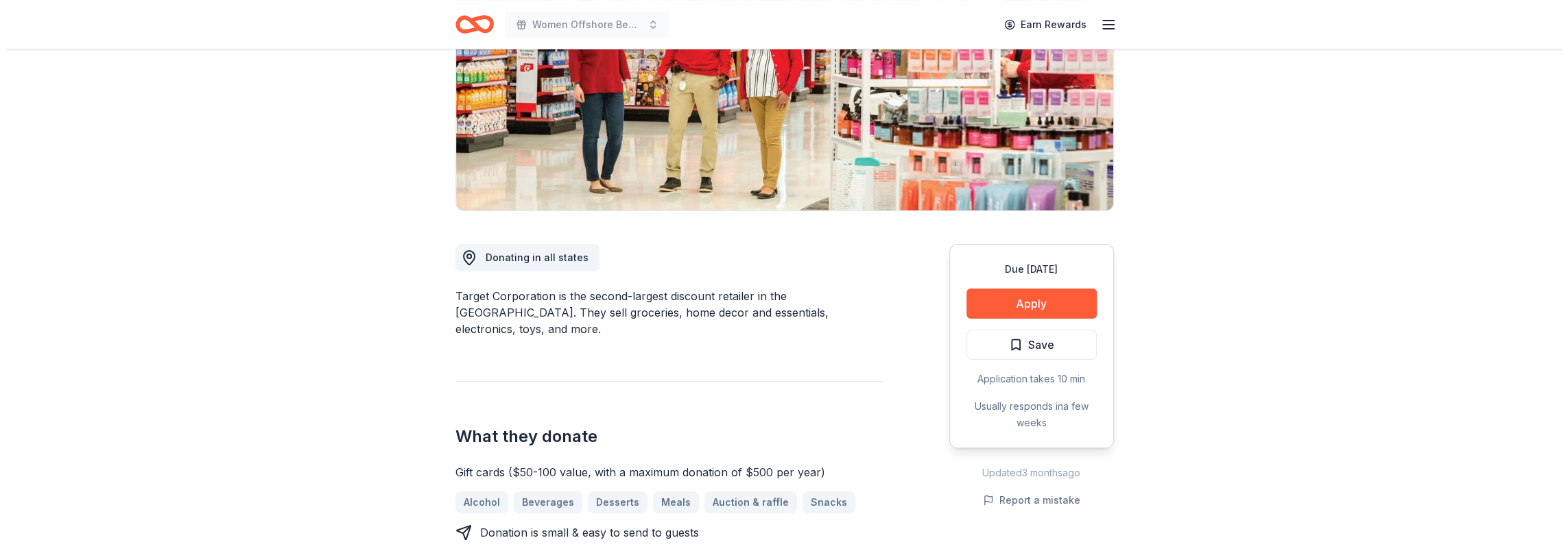
scroll to position [274, 0]
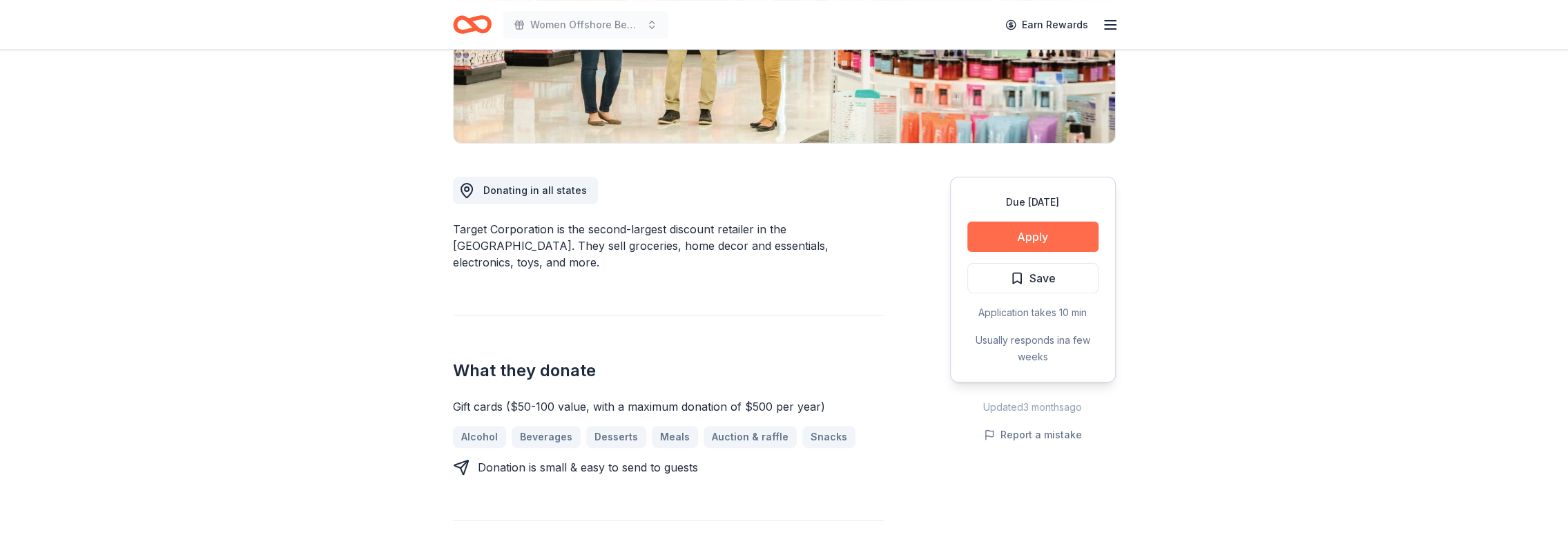
click at [1041, 236] on button "Apply" at bounding box center [1032, 237] width 131 height 30
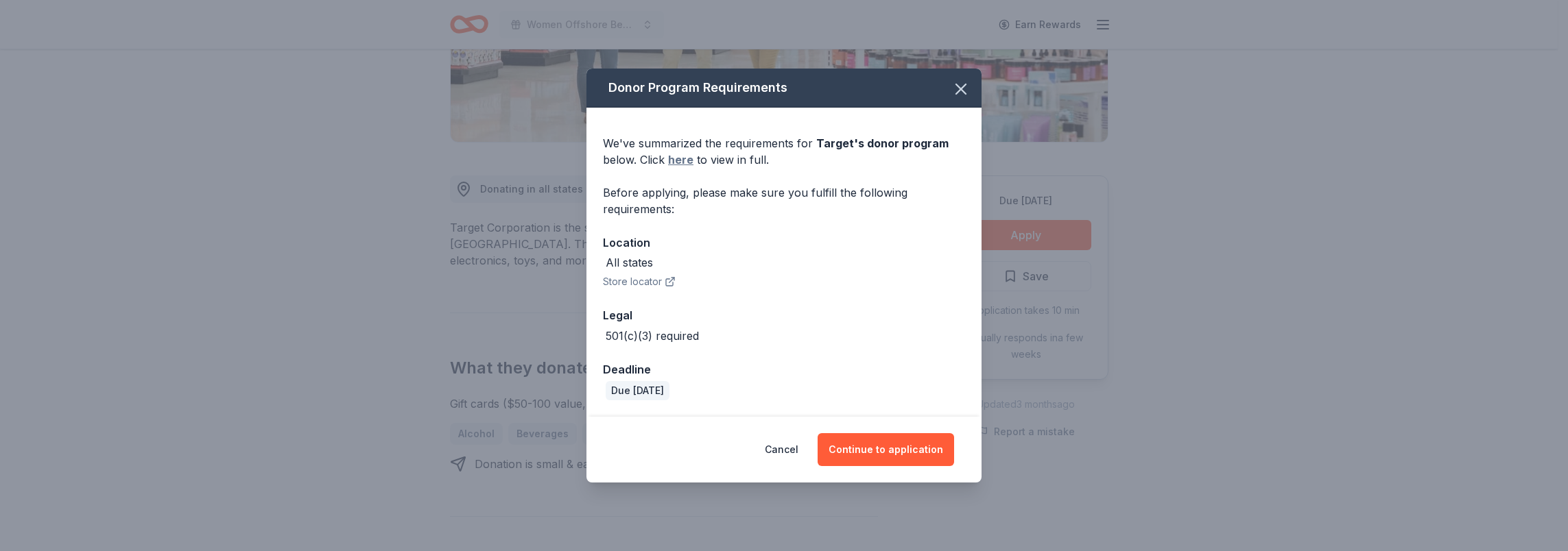
click at [686, 159] on link "here" at bounding box center [681, 159] width 25 height 17
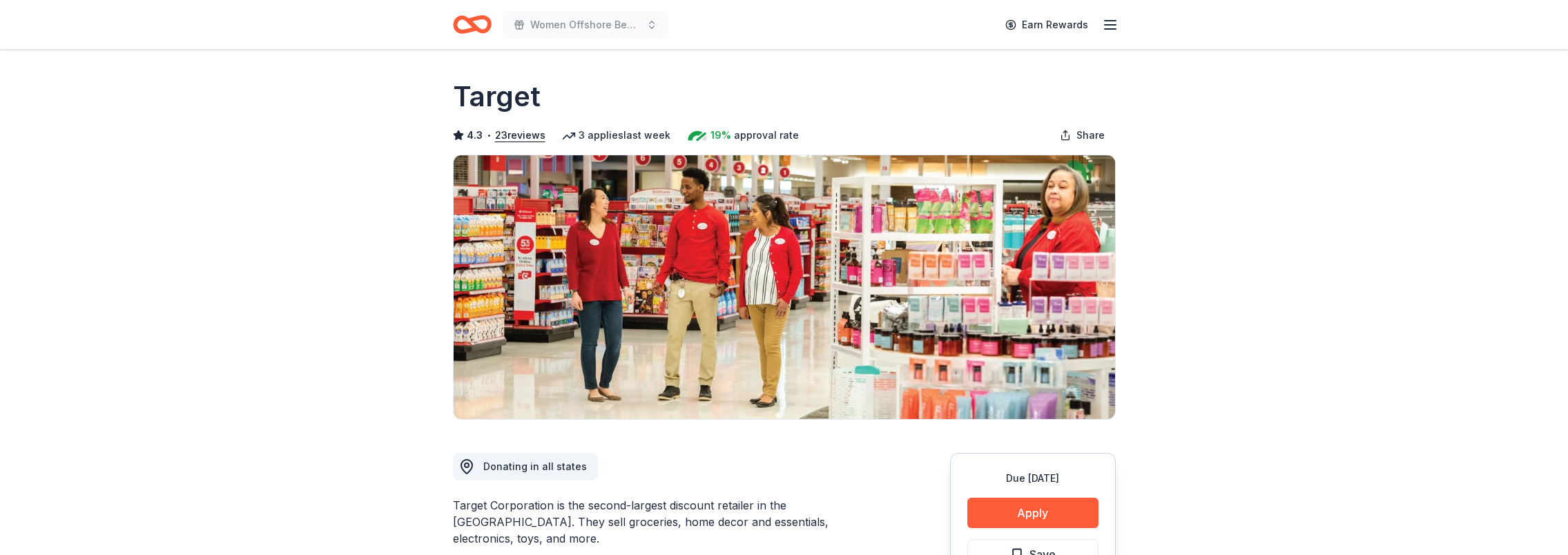
scroll to position [276, 0]
